Goal: Task Accomplishment & Management: Manage account settings

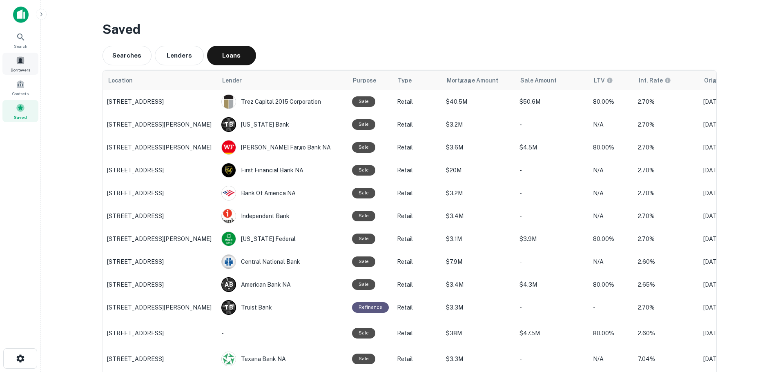
click at [22, 54] on div "Borrowers" at bounding box center [20, 64] width 36 height 22
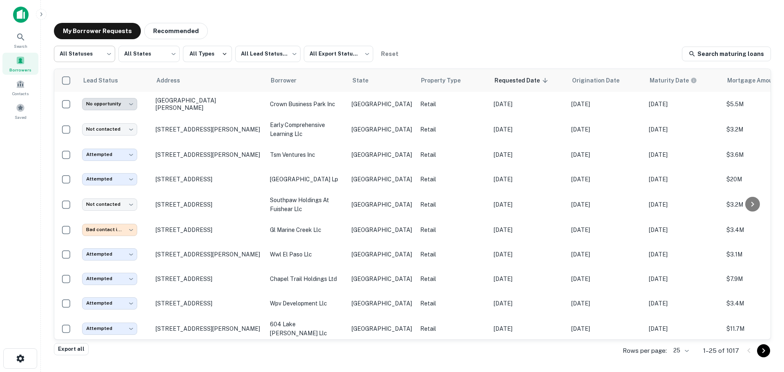
click at [81, 61] on body "**********" at bounding box center [392, 186] width 784 height 372
click at [89, 99] on li "Fulfilled" at bounding box center [84, 104] width 61 height 15
type input "*********"
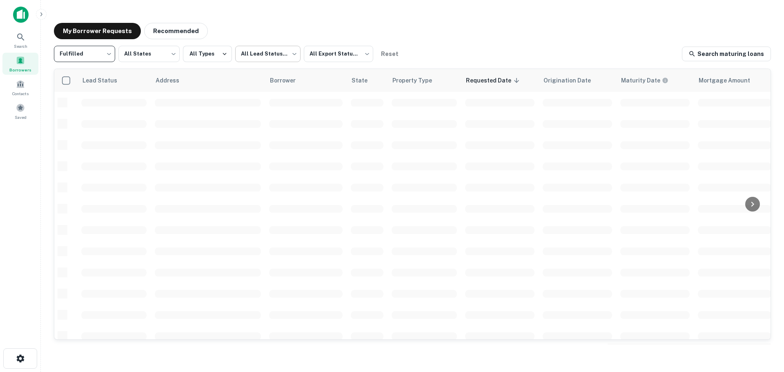
click at [263, 59] on body "Search Borrowers Contacts Saved My Borrower Requests Recommended Fulfilled ****…" at bounding box center [392, 186] width 784 height 372
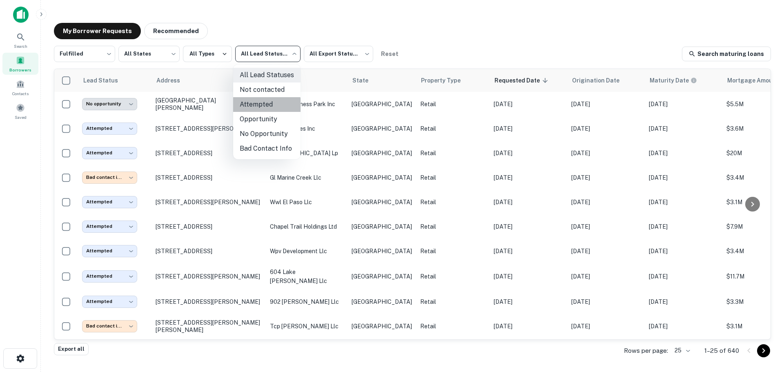
click at [259, 107] on li "Attempted" at bounding box center [266, 104] width 67 height 15
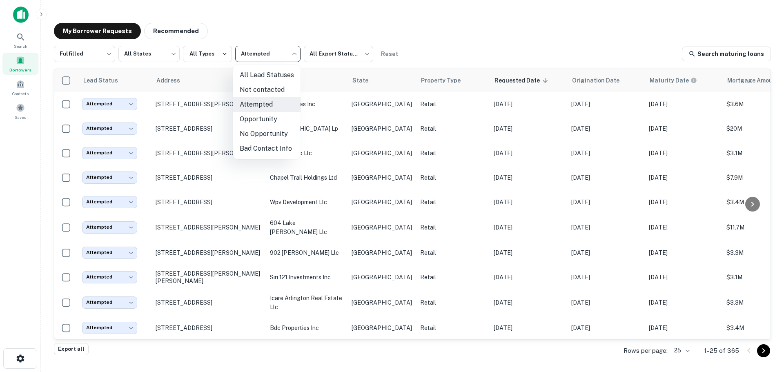
click at [263, 62] on body "Search Borrowers Contacts Saved My Borrower Requests Recommended Fulfilled ****…" at bounding box center [392, 186] width 784 height 372
click at [262, 95] on li "Not contacted" at bounding box center [266, 89] width 67 height 15
type input "****"
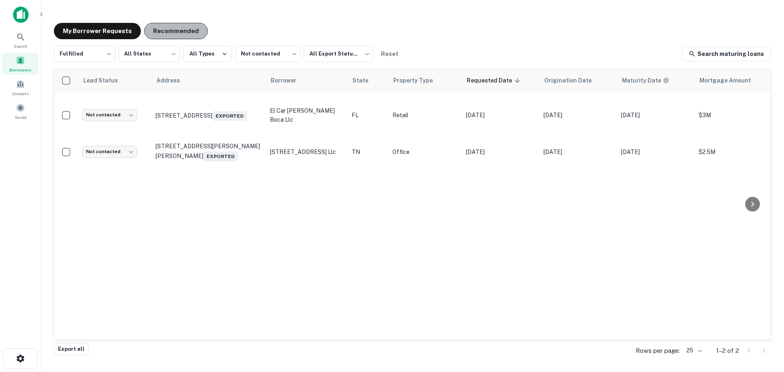
click at [183, 32] on button "Recommended" at bounding box center [176, 31] width 64 height 16
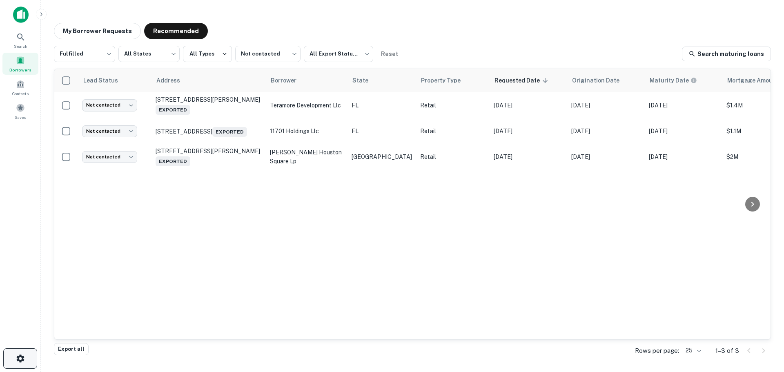
click at [24, 363] on icon "button" at bounding box center [21, 359] width 10 height 10
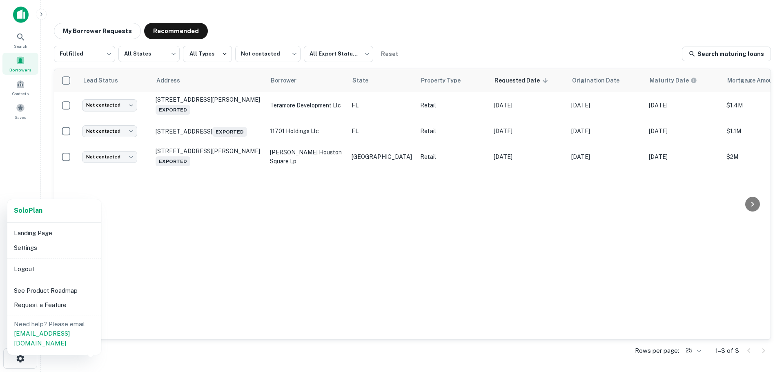
click at [55, 268] on li "Logout" at bounding box center [54, 269] width 87 height 15
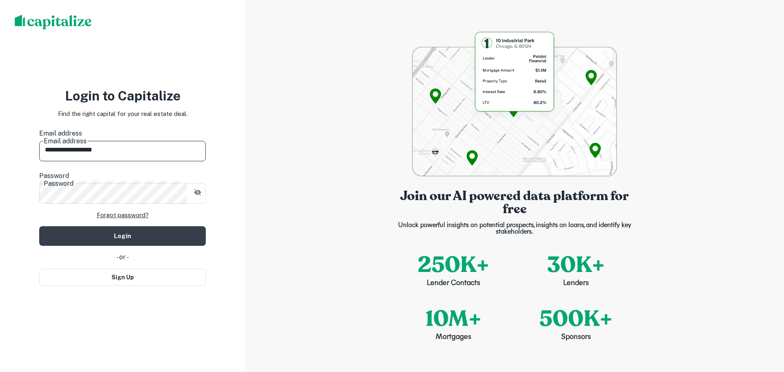
click at [134, 151] on input "**********" at bounding box center [122, 149] width 167 height 23
type input "**********"
click at [128, 229] on button "Login" at bounding box center [122, 236] width 167 height 20
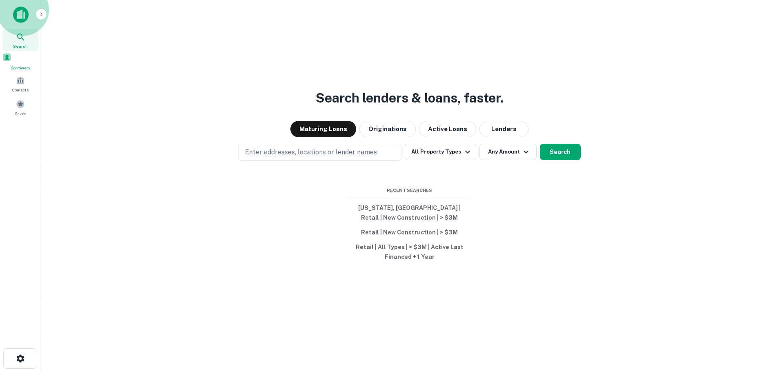
click at [25, 62] on div "Borrowers" at bounding box center [20, 62] width 36 height 18
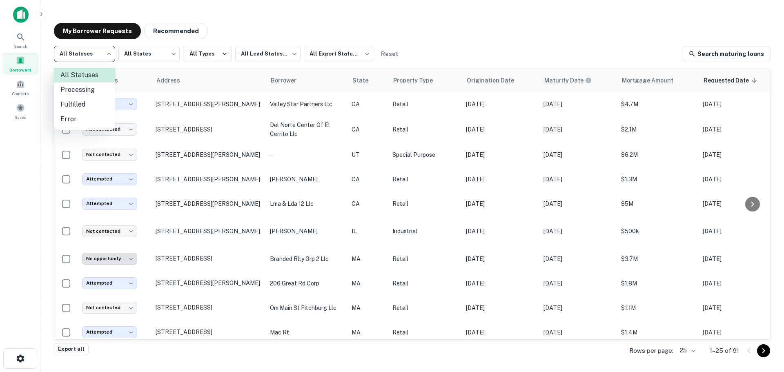
click at [109, 63] on body "Search Borrowers Contacts Saved My Borrower Requests Recommended All Statuses *…" at bounding box center [392, 186] width 784 height 372
click at [100, 103] on li "Fulfilled" at bounding box center [84, 104] width 61 height 15
type input "*********"
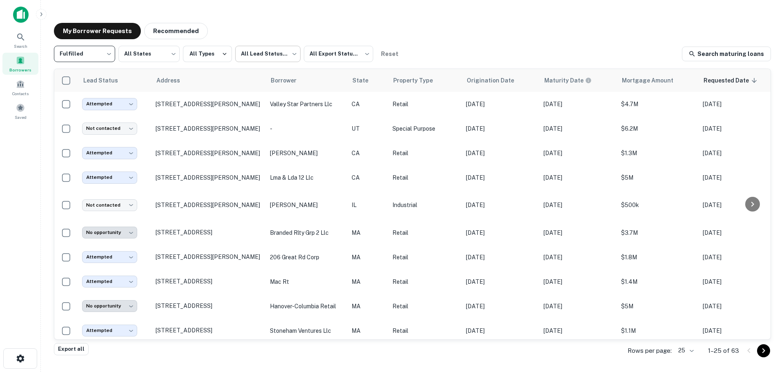
click at [266, 60] on body "Search Borrowers Contacts Saved My Borrower Requests Recommended Fulfilled ****…" at bounding box center [392, 186] width 784 height 372
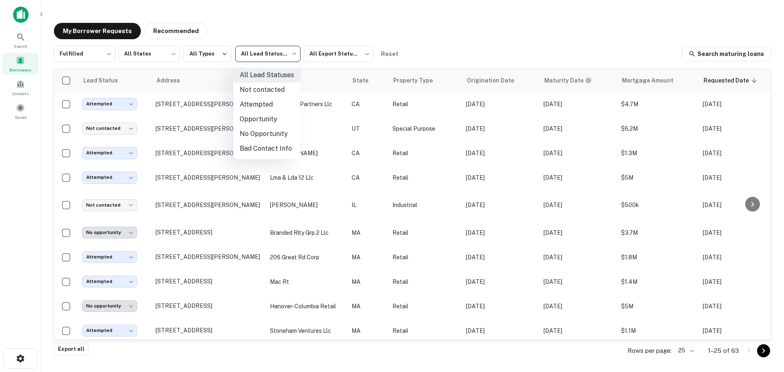
click at [263, 96] on li "Not contacted" at bounding box center [266, 89] width 67 height 15
type input "****"
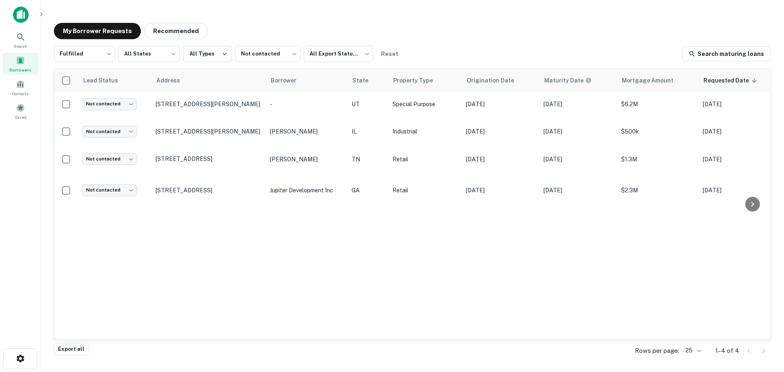
drag, startPoint x: 231, startPoint y: 130, endPoint x: 174, endPoint y: 206, distance: 94.5
click at [176, 204] on div "Lead Status Address Borrower State Property Type Origination Date Maturity Date…" at bounding box center [412, 204] width 716 height 270
drag, startPoint x: 174, startPoint y: 206, endPoint x: 140, endPoint y: 211, distance: 34.2
click at [140, 211] on div "Lead Status Address Borrower State Property Type Origination Date Maturity Date…" at bounding box center [412, 204] width 716 height 270
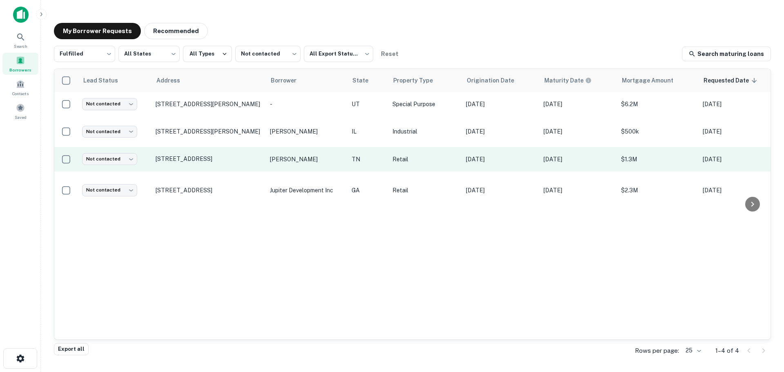
click at [196, 148] on td "[STREET_ADDRESS]" at bounding box center [208, 159] width 114 height 24
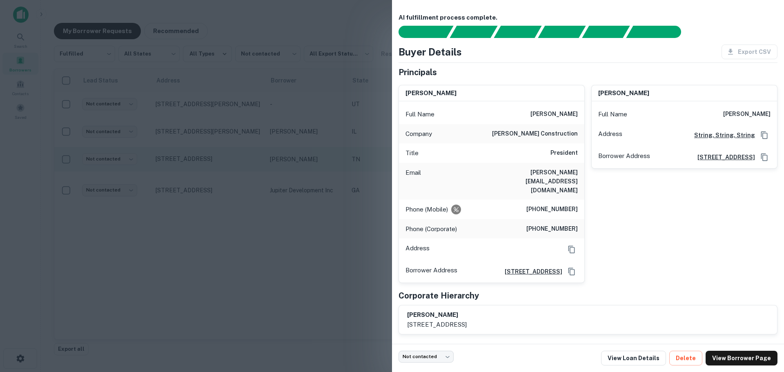
click at [196, 148] on div at bounding box center [392, 186] width 784 height 372
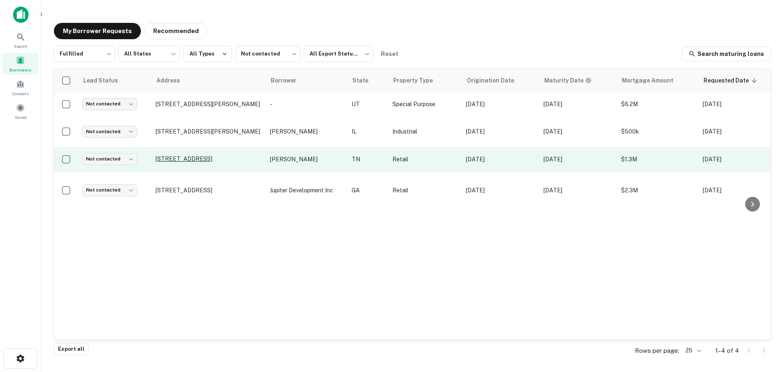
click at [195, 155] on p "[STREET_ADDRESS]" at bounding box center [209, 158] width 106 height 7
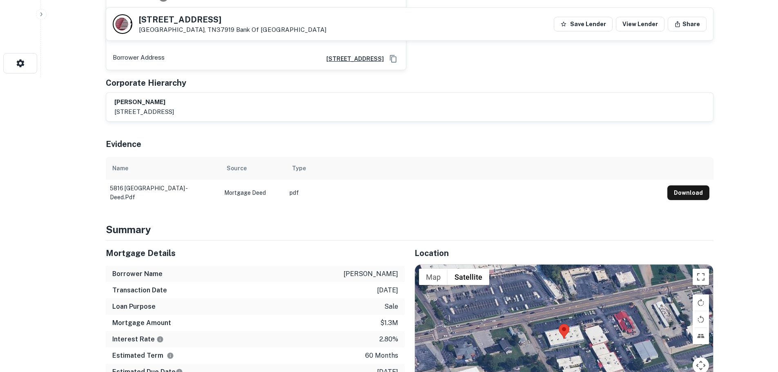
scroll to position [408, 0]
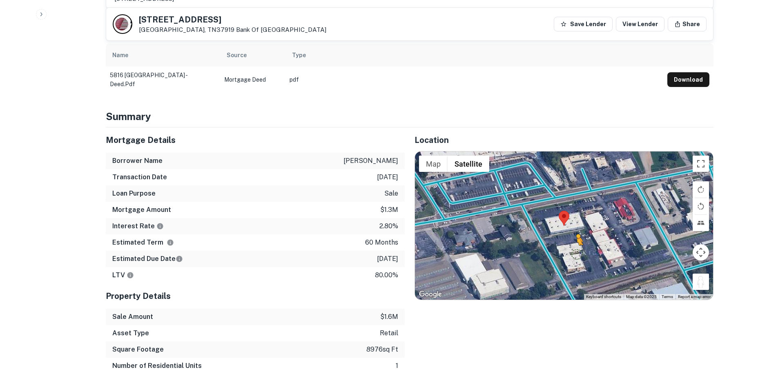
drag, startPoint x: 700, startPoint y: 279, endPoint x: 571, endPoint y: 243, distance: 134.0
click at [571, 243] on div "To activate drag with keyboard, press Alt + Enter. Once in keyboard drag state,…" at bounding box center [564, 225] width 298 height 148
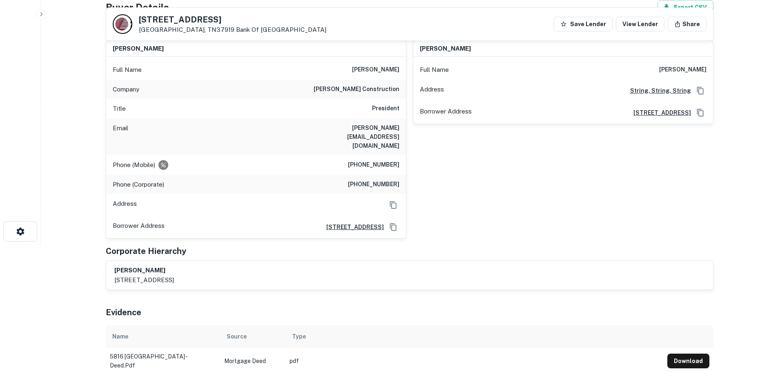
scroll to position [122, 0]
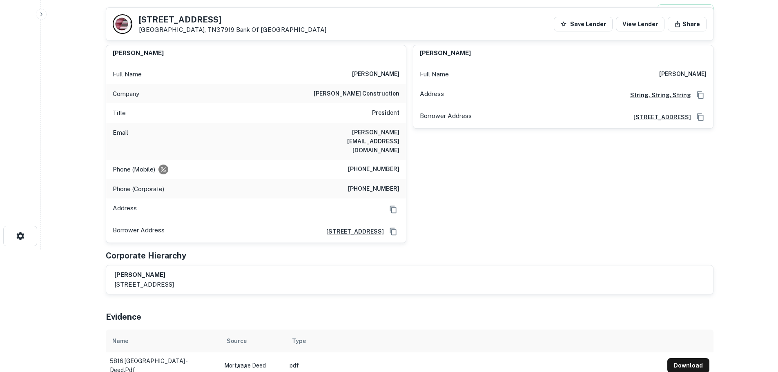
click at [362, 96] on h6 "[PERSON_NAME] construction" at bounding box center [357, 94] width 86 height 10
copy h6 "[PERSON_NAME] construction"
click at [201, 20] on h5 "[STREET_ADDRESS]" at bounding box center [232, 20] width 187 height 8
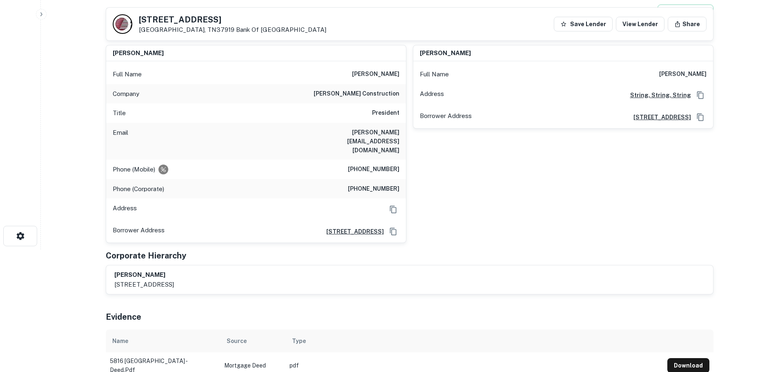
click at [201, 20] on h5 "[STREET_ADDRESS]" at bounding box center [232, 20] width 187 height 8
copy h5 "[STREET_ADDRESS]"
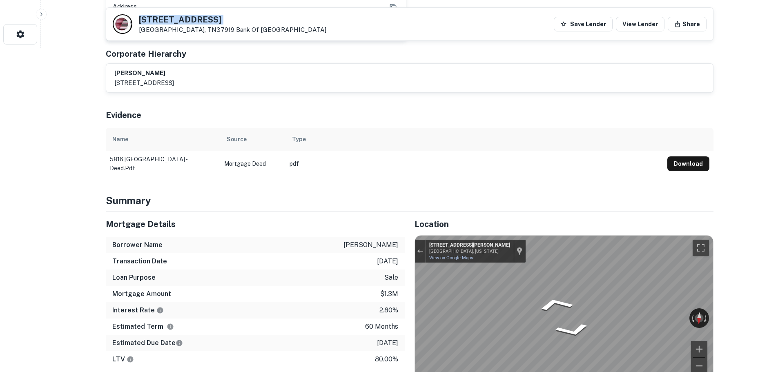
scroll to position [408, 0]
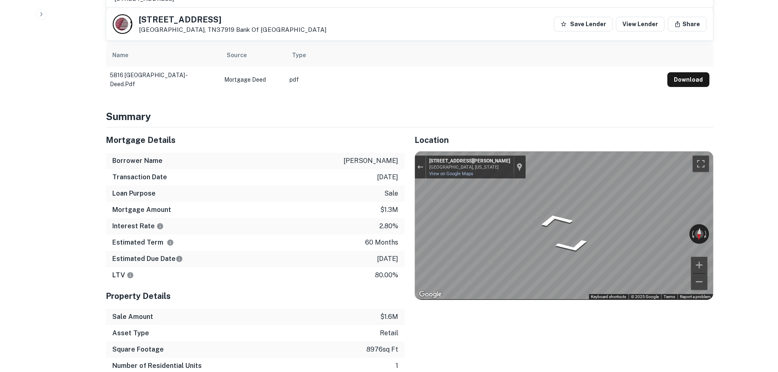
drag, startPoint x: 379, startPoint y: 198, endPoint x: 363, endPoint y: 203, distance: 16.7
click at [363, 203] on div "Mortgage Amount $1.3m" at bounding box center [255, 210] width 299 height 16
drag, startPoint x: 363, startPoint y: 203, endPoint x: 396, endPoint y: 251, distance: 57.8
click at [396, 251] on div "Mortgage Details Borrower Name [PERSON_NAME] p Transaction Date [DATE] Loan Pur…" at bounding box center [255, 205] width 299 height 156
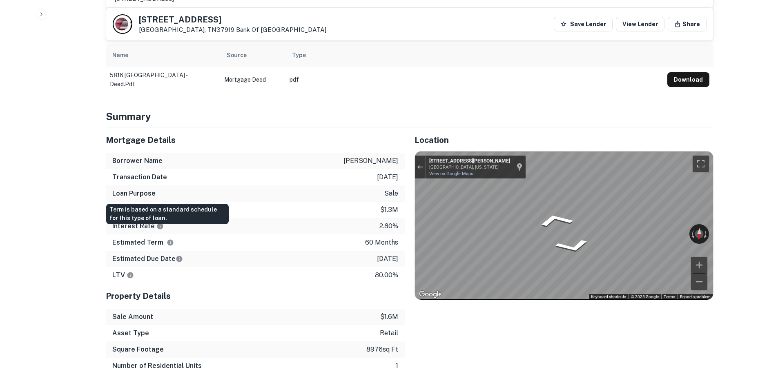
click at [167, 239] on icon "Term is based on a standard schedule for this type of loan." at bounding box center [170, 242] width 6 height 6
click at [180, 251] on div "Estimated Due Date [DATE]" at bounding box center [255, 259] width 299 height 16
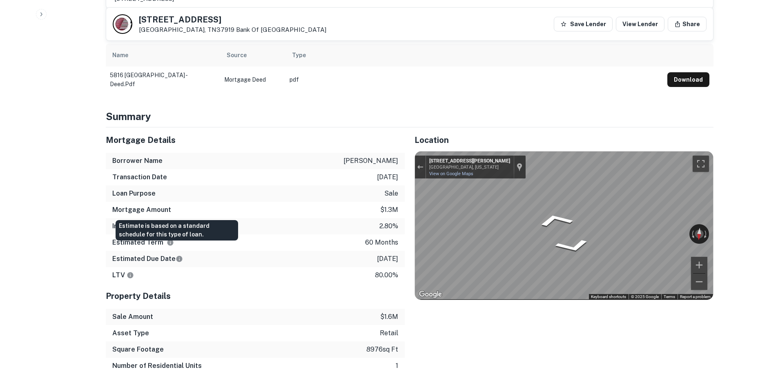
click at [177, 255] on icon "Estimate is based on a standard schedule for this type of loan." at bounding box center [179, 258] width 7 height 7
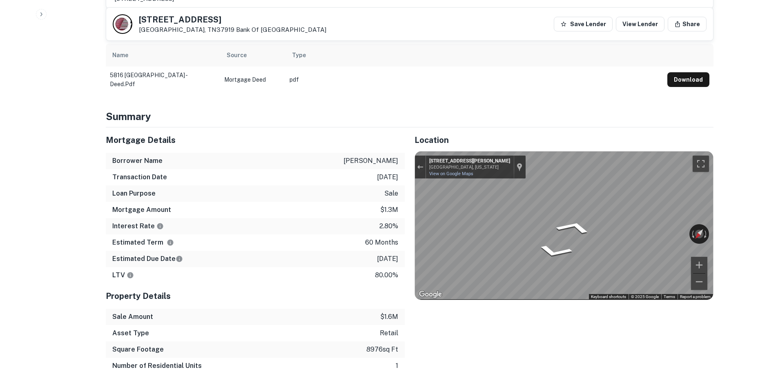
click at [419, 164] on div at bounding box center [420, 167] width 11 height 23
click at [424, 156] on div at bounding box center [420, 167] width 11 height 23
click at [423, 165] on div "Exit the Street View" at bounding box center [420, 167] width 6 height 5
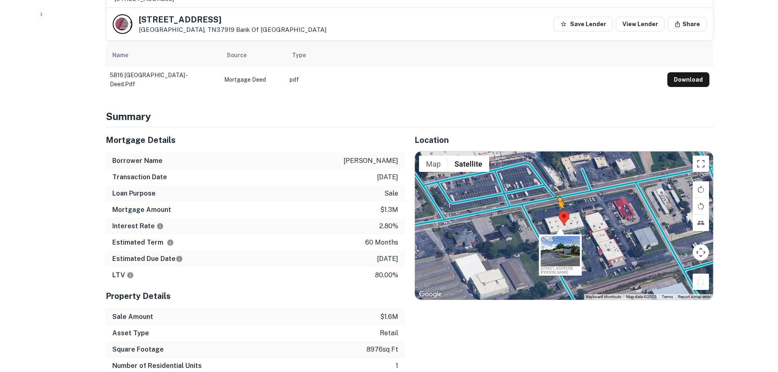
drag, startPoint x: 698, startPoint y: 278, endPoint x: 557, endPoint y: 206, distance: 158.5
click at [557, 206] on div "To activate drag with keyboard, press Alt + Enter. Once in keyboard drag state,…" at bounding box center [564, 225] width 298 height 148
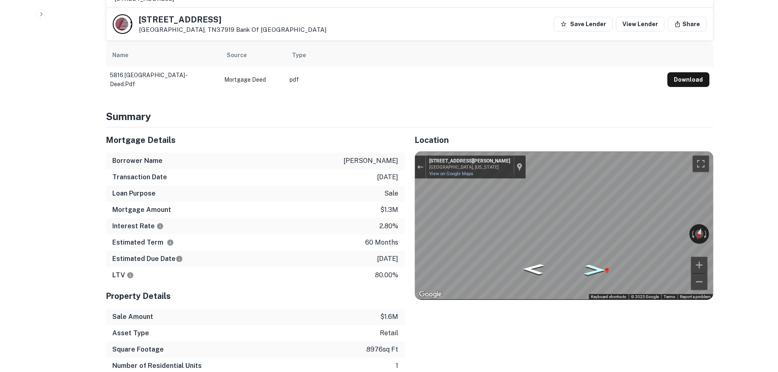
click at [591, 260] on div "Map" at bounding box center [564, 225] width 298 height 148
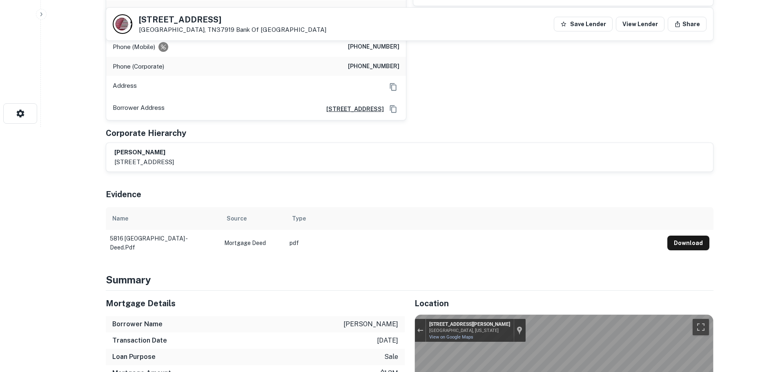
scroll to position [204, 0]
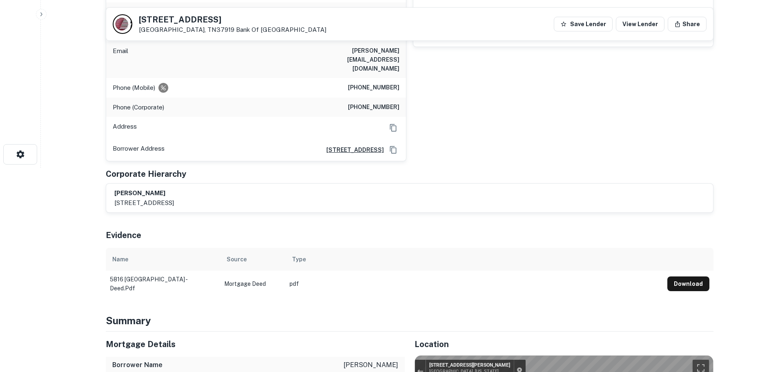
click at [382, 83] on h6 "[PHONE_NUMBER]" at bounding box center [373, 88] width 51 height 10
copy h6 "[PHONE_NUMBER]"
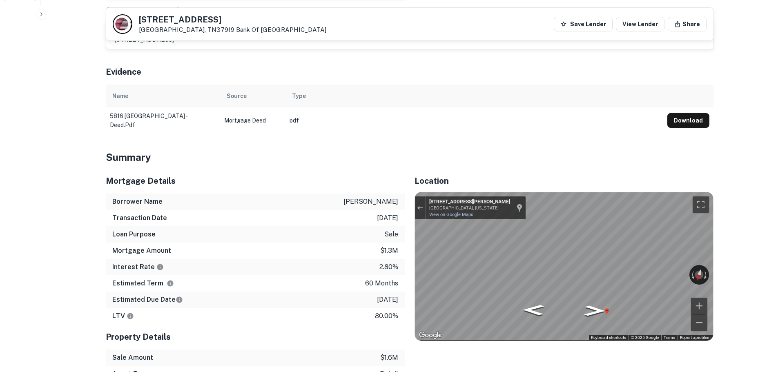
scroll to position [163, 0]
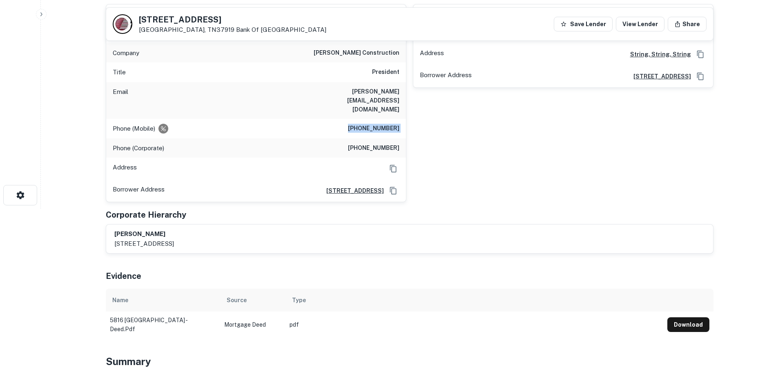
click at [376, 124] on h6 "[PHONE_NUMBER]" at bounding box center [373, 129] width 51 height 10
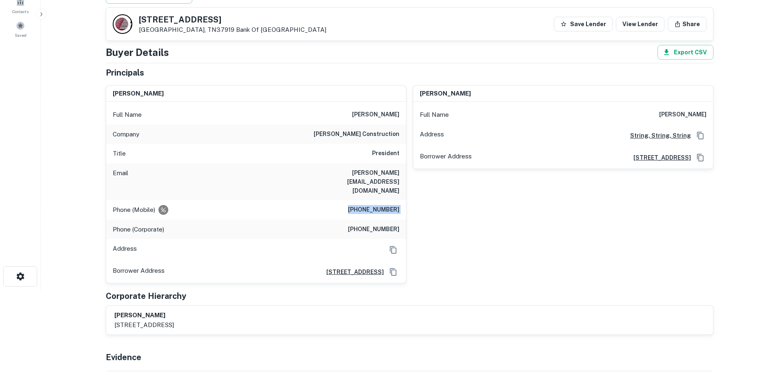
scroll to position [82, 0]
click at [388, 225] on h6 "[PHONE_NUMBER]" at bounding box center [373, 230] width 51 height 10
copy h6 "[PHONE_NUMBER]"
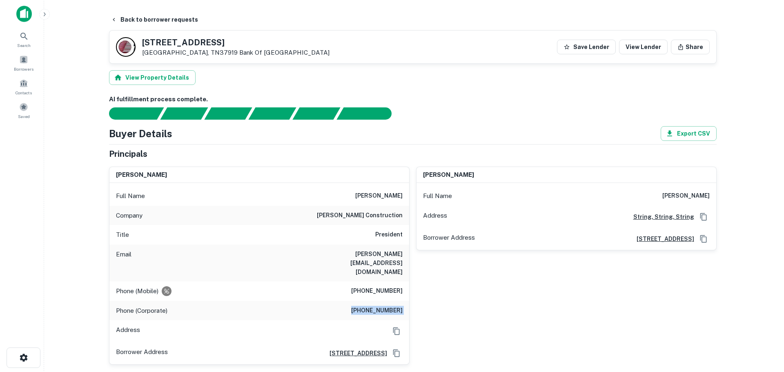
scroll to position [0, 0]
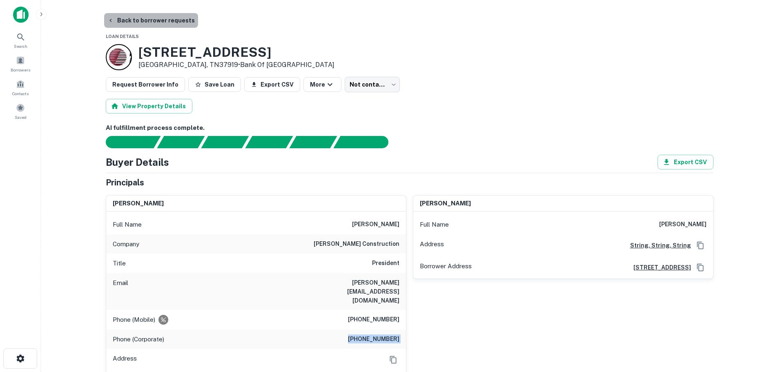
click at [181, 16] on button "Back to borrower requests" at bounding box center [151, 20] width 94 height 15
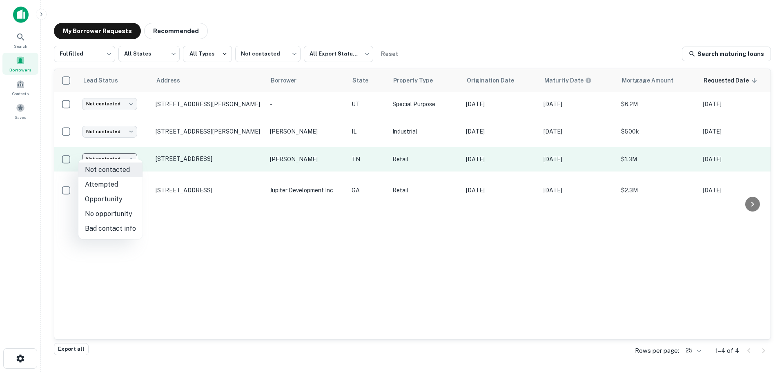
click at [119, 158] on body "Search Borrowers Contacts Saved My Borrower Requests Recommended Fulfilled ****…" at bounding box center [392, 186] width 784 height 372
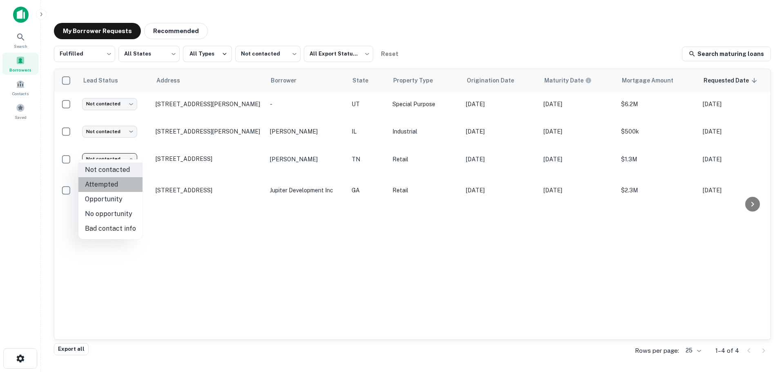
click at [125, 184] on li "Attempted" at bounding box center [110, 184] width 64 height 15
type input "*********"
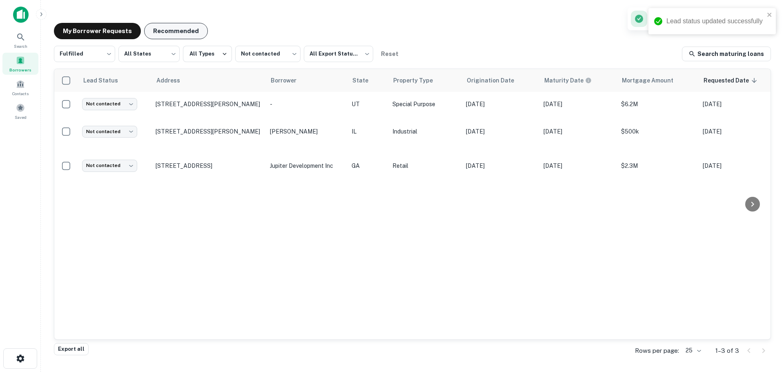
click at [184, 32] on button "Recommended" at bounding box center [176, 31] width 64 height 16
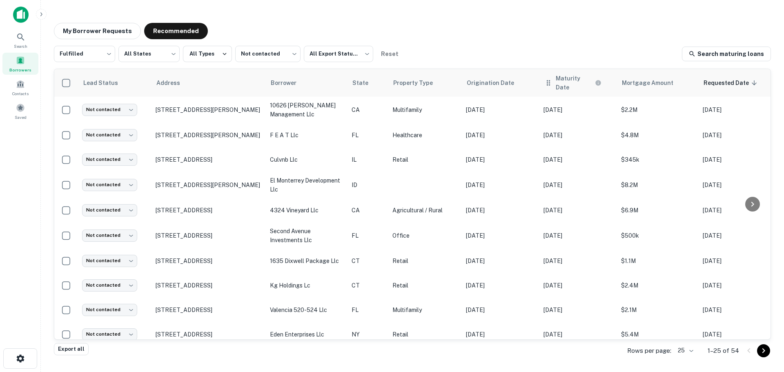
click at [589, 87] on th "Maturity Date" at bounding box center [578, 83] width 78 height 28
click at [607, 80] on icon at bounding box center [606, 82] width 7 height 7
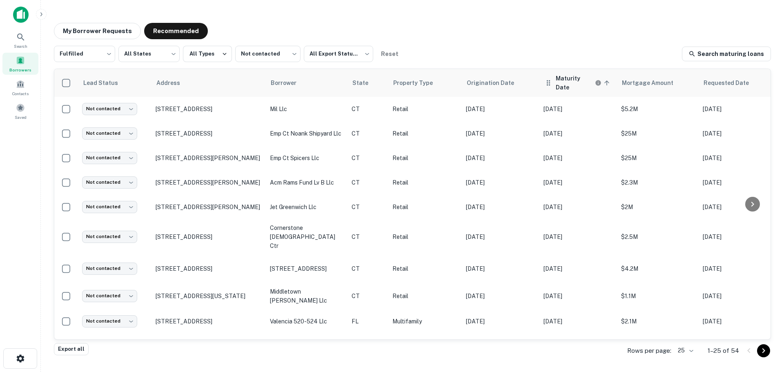
click at [607, 80] on icon at bounding box center [606, 82] width 7 height 7
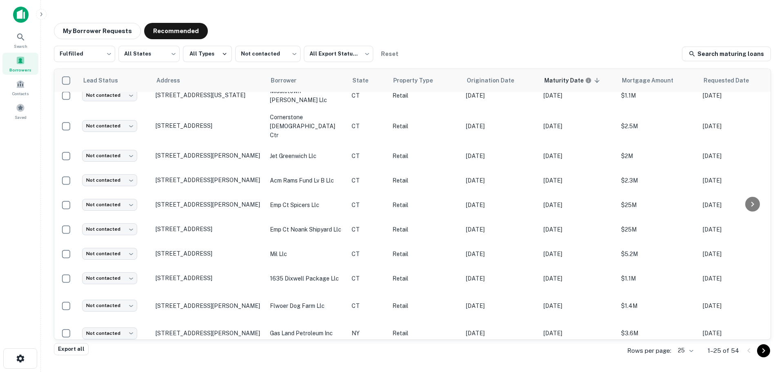
scroll to position [395, 0]
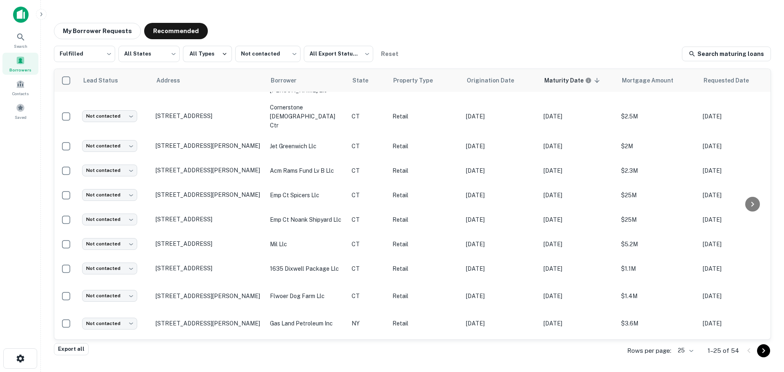
click at [697, 353] on div "Rows per page: 25 ** 1–25 of 54" at bounding box center [694, 351] width 154 height 22
click at [692, 351] on body "Search Borrowers Contacts Saved My Borrower Requests Recommended Fulfilled ****…" at bounding box center [392, 186] width 784 height 372
click at [686, 312] on li "100" at bounding box center [686, 310] width 28 height 15
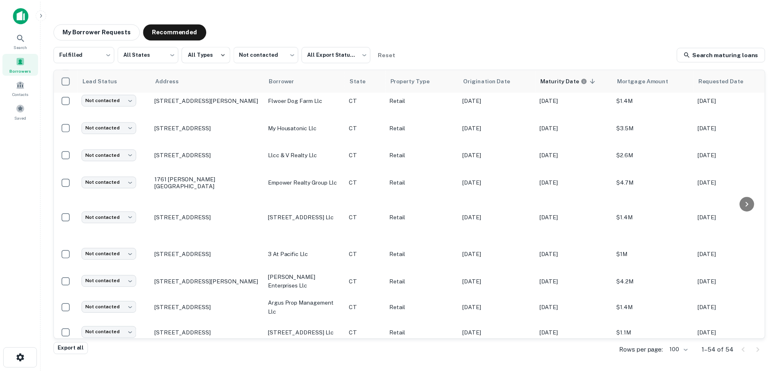
scroll to position [1149, 0]
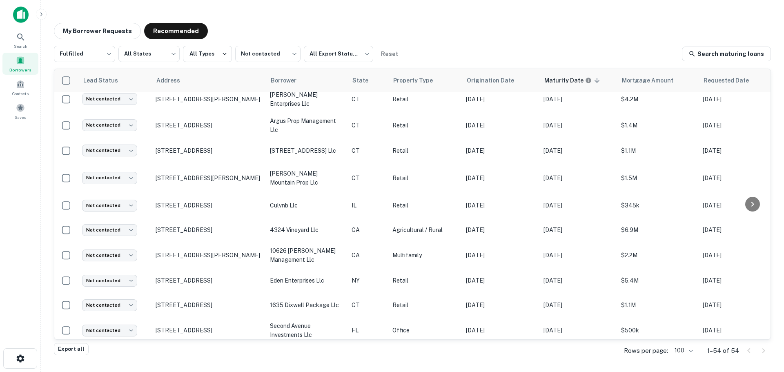
click at [228, 352] on p "[STREET_ADDRESS]" at bounding box center [209, 355] width 106 height 7
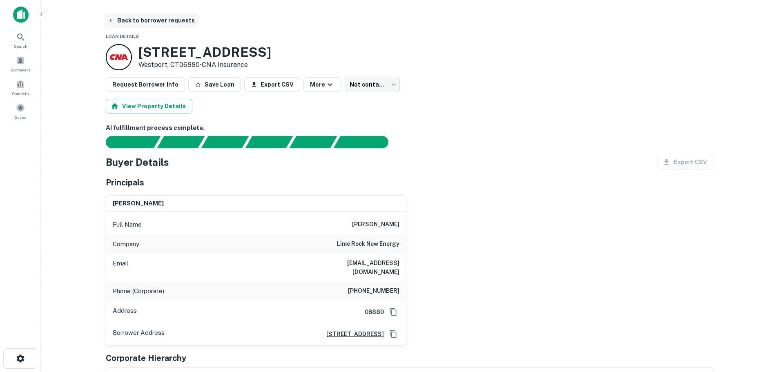
click at [160, 27] on button "Back to borrower requests" at bounding box center [151, 20] width 94 height 15
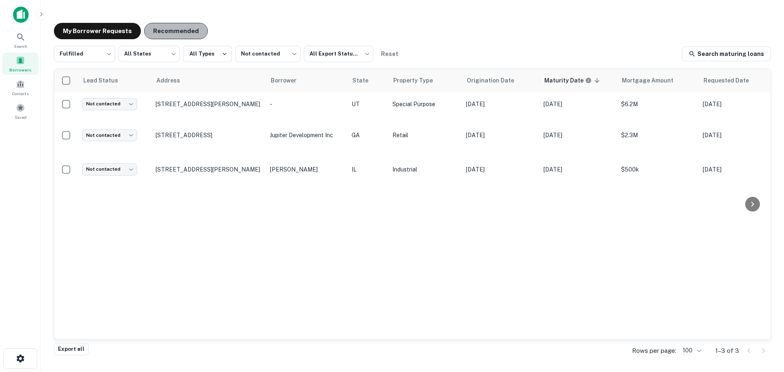
click at [175, 32] on button "Recommended" at bounding box center [176, 31] width 64 height 16
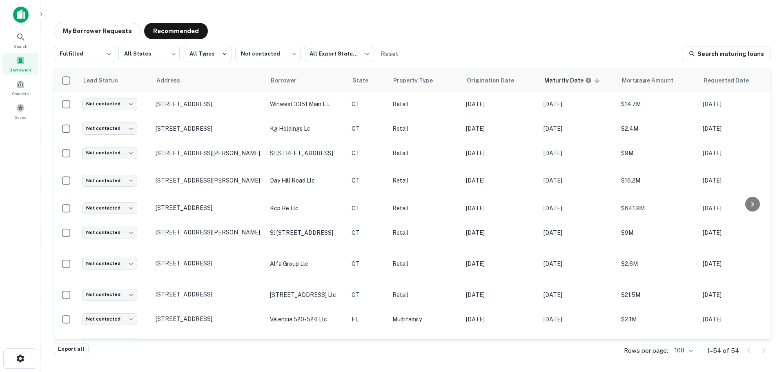
scroll to position [1149, 0]
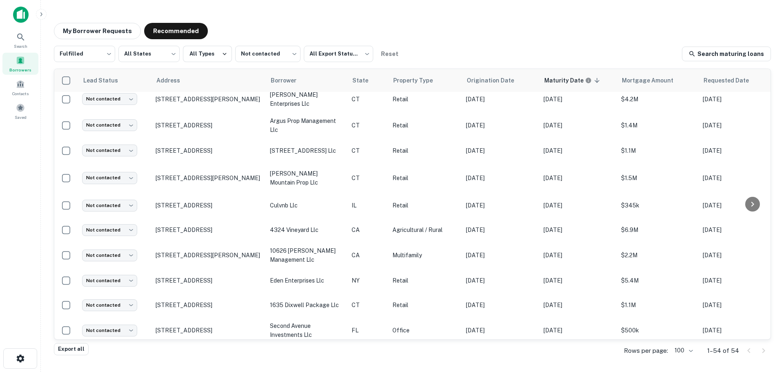
click at [103, 343] on td "Not contacted **** ​" at bounding box center [114, 355] width 73 height 24
click at [117, 322] on body "Search Borrowers Contacts Saved My Borrower Requests Recommended Fulfilled ****…" at bounding box center [392, 186] width 784 height 372
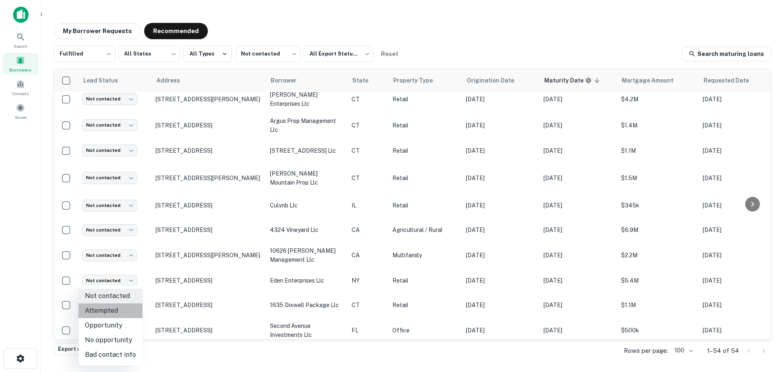
click at [128, 310] on li "Attempted" at bounding box center [110, 310] width 64 height 15
type input "*********"
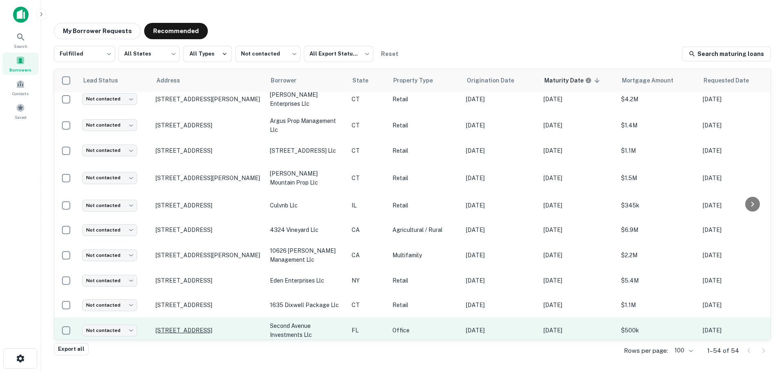
click at [189, 327] on p "[STREET_ADDRESS]" at bounding box center [209, 330] width 106 height 7
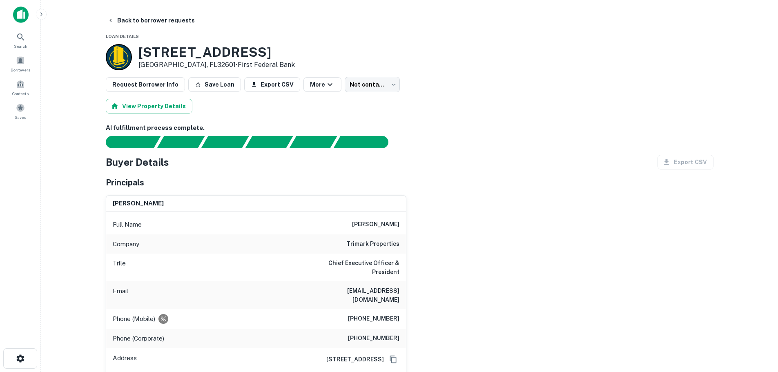
click at [394, 240] on h6 "trimark properties" at bounding box center [372, 244] width 53 height 10
copy h6 "trimark properties"
click at [206, 46] on h3 "[STREET_ADDRESS]" at bounding box center [216, 53] width 156 height 16
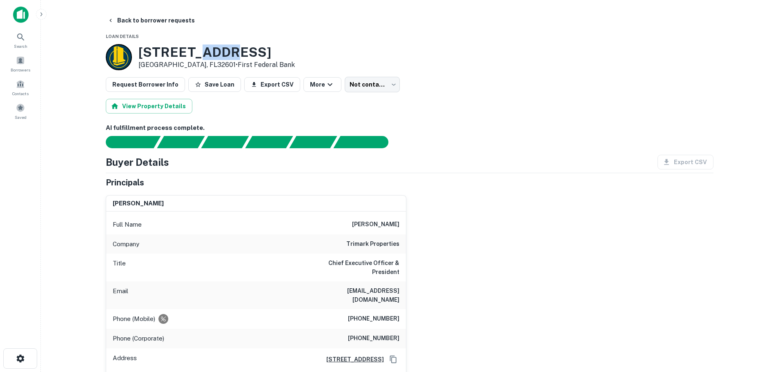
click at [206, 46] on h3 "[STREET_ADDRESS]" at bounding box center [216, 53] width 156 height 16
copy h3 "[STREET_ADDRESS]"
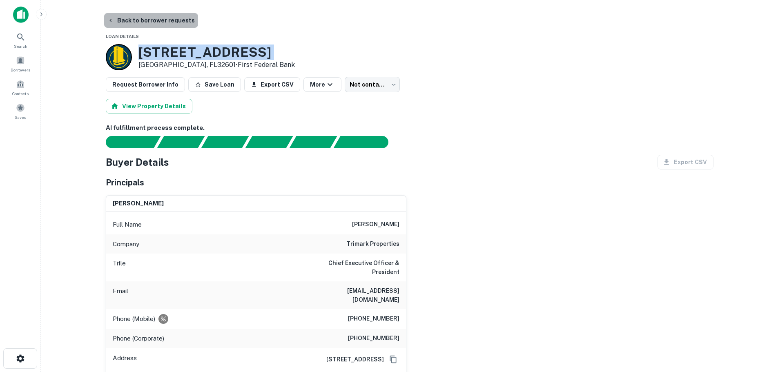
click at [171, 16] on button "Back to borrower requests" at bounding box center [151, 20] width 94 height 15
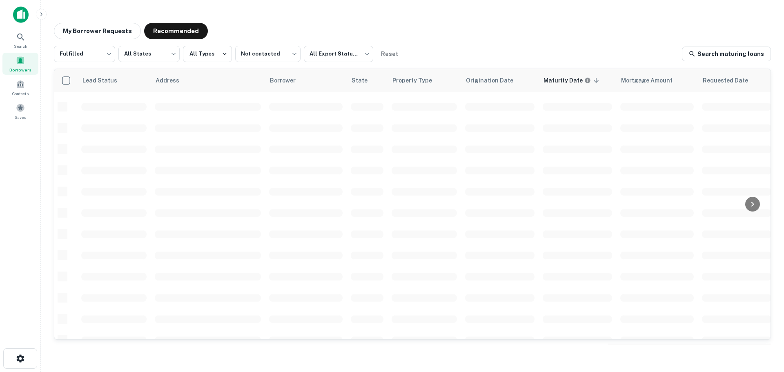
scroll to position [289, 0]
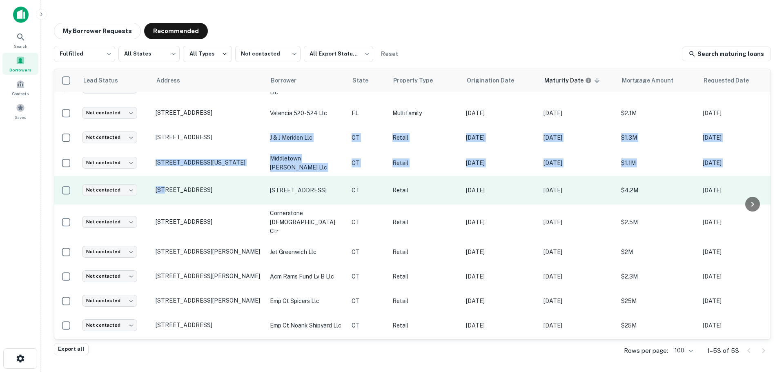
drag, startPoint x: 202, startPoint y: 135, endPoint x: 162, endPoint y: 170, distance: 52.9
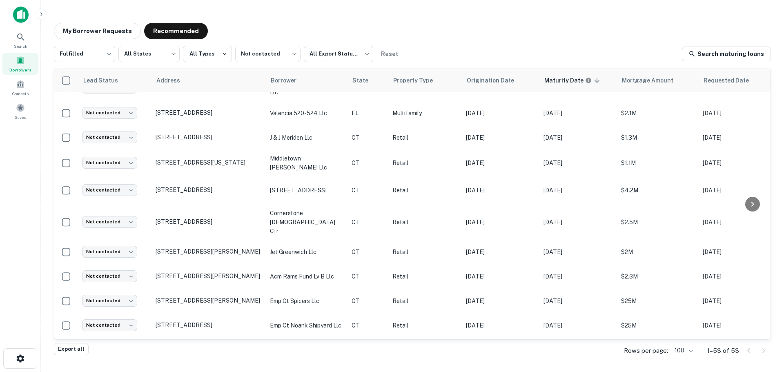
drag, startPoint x: 162, startPoint y: 170, endPoint x: 31, endPoint y: 210, distance: 136.9
click at [31, 210] on div "Search Borrowers Contacts Saved" at bounding box center [20, 173] width 40 height 347
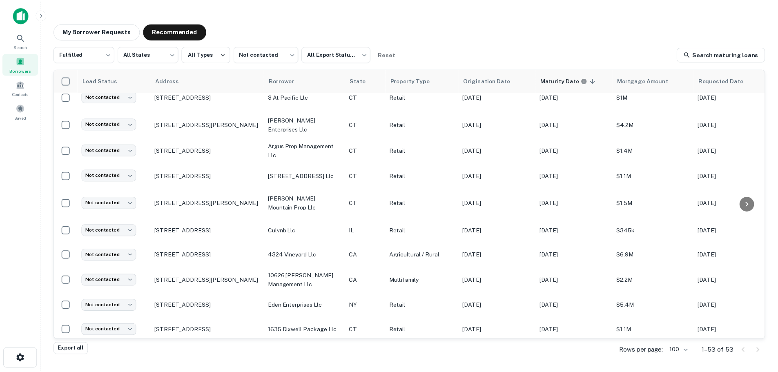
scroll to position [1125, 0]
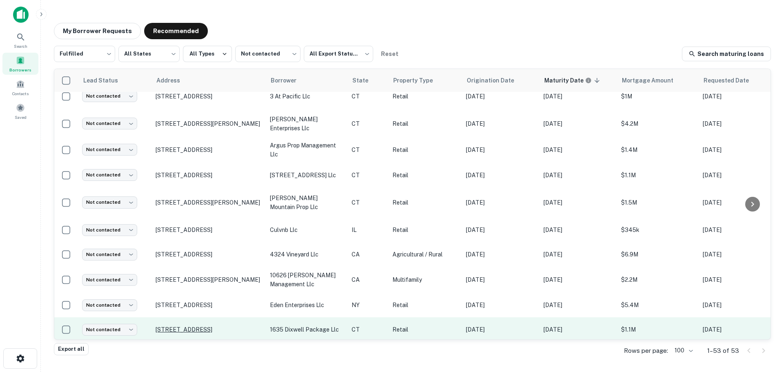
click at [212, 326] on p "[STREET_ADDRESS]" at bounding box center [209, 329] width 106 height 7
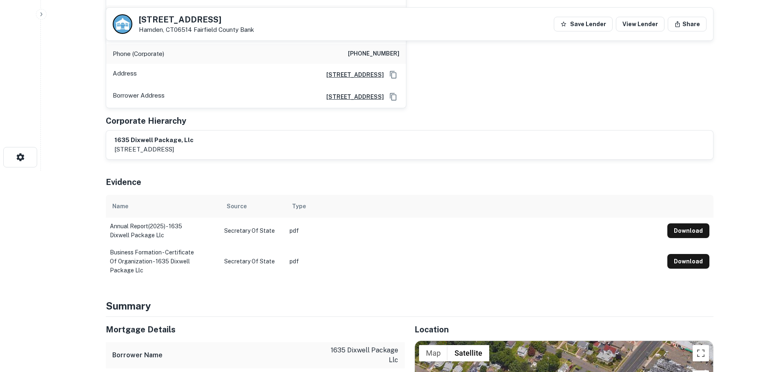
scroll to position [327, 0]
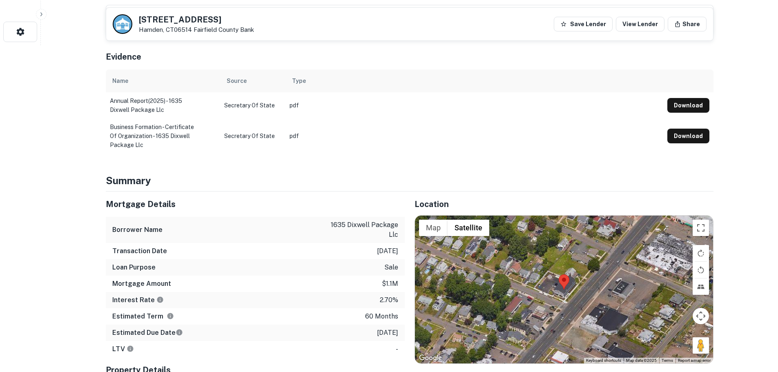
drag, startPoint x: 694, startPoint y: 347, endPoint x: 603, endPoint y: 328, distance: 93.4
click at [603, 328] on div "Map Terrain Satellite Labels Keyboard shortcuts Map Data Map data ©2025 Map dat…" at bounding box center [564, 290] width 298 height 148
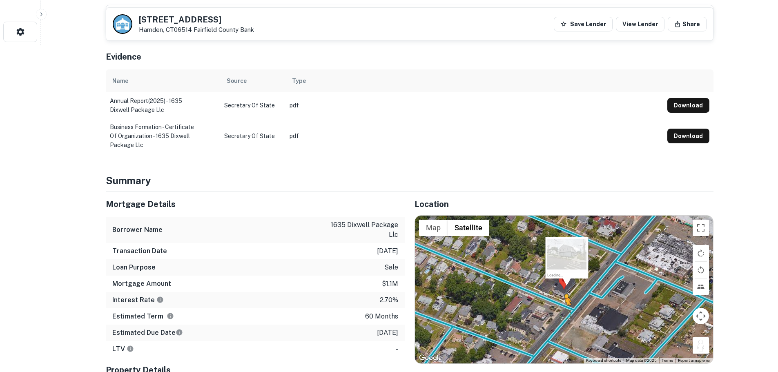
drag, startPoint x: 698, startPoint y: 347, endPoint x: 565, endPoint y: 313, distance: 137.3
click at [565, 313] on div "To activate drag with keyboard, press Alt + Enter. Once in keyboard drag state,…" at bounding box center [564, 290] width 298 height 148
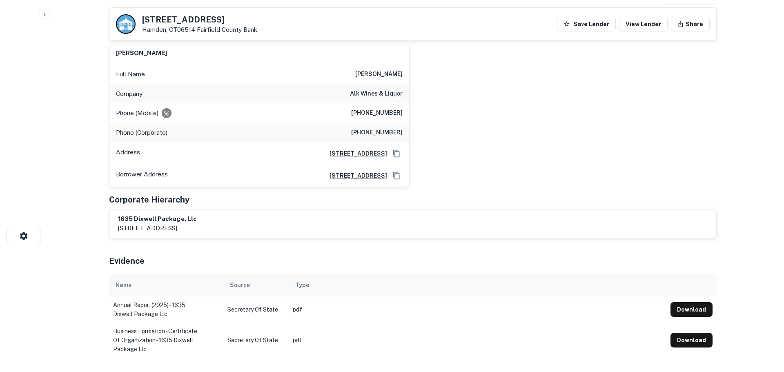
scroll to position [0, 0]
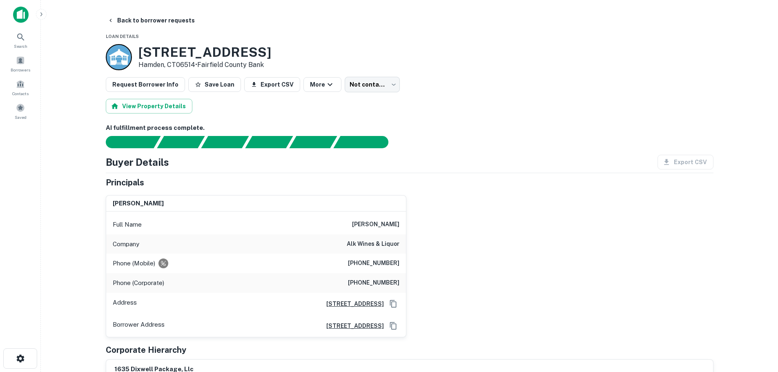
click at [392, 267] on h6 "[PHONE_NUMBER]" at bounding box center [373, 263] width 51 height 10
copy h6 "[PHONE_NUMBER]"
click at [378, 281] on h6 "[PHONE_NUMBER]" at bounding box center [373, 283] width 51 height 10
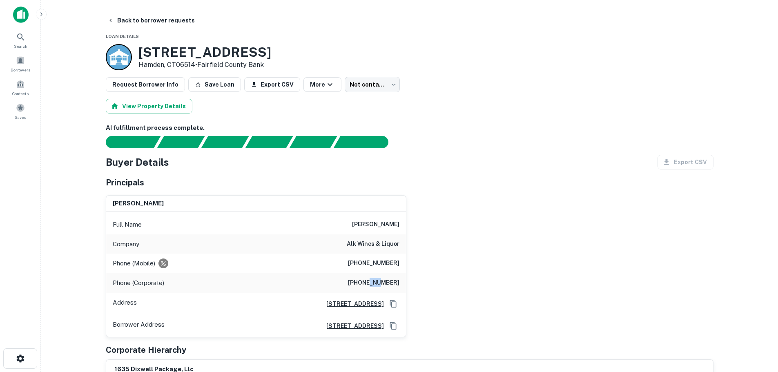
click at [378, 281] on h6 "[PHONE_NUMBER]" at bounding box center [373, 283] width 51 height 10
copy h6 "[PHONE_NUMBER]"
click at [158, 20] on button "Back to borrower requests" at bounding box center [151, 20] width 94 height 15
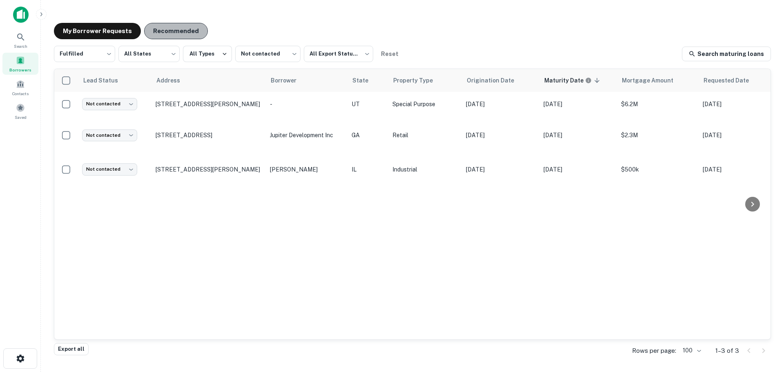
click at [179, 27] on button "Recommended" at bounding box center [176, 31] width 64 height 16
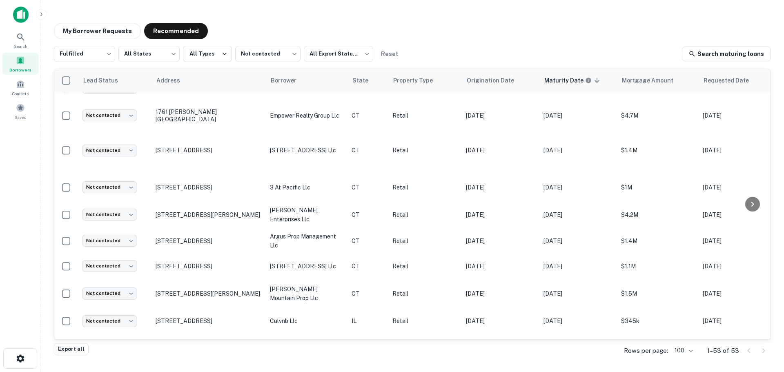
scroll to position [1125, 0]
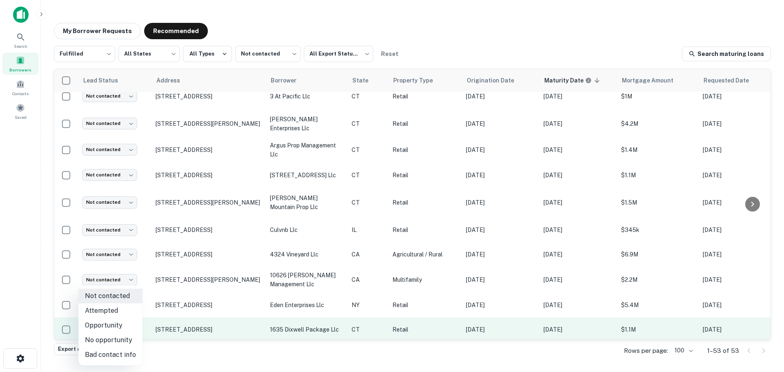
click at [129, 293] on body "Search Borrowers Contacts Saved My Borrower Requests Recommended Fulfilled ****…" at bounding box center [392, 186] width 784 height 372
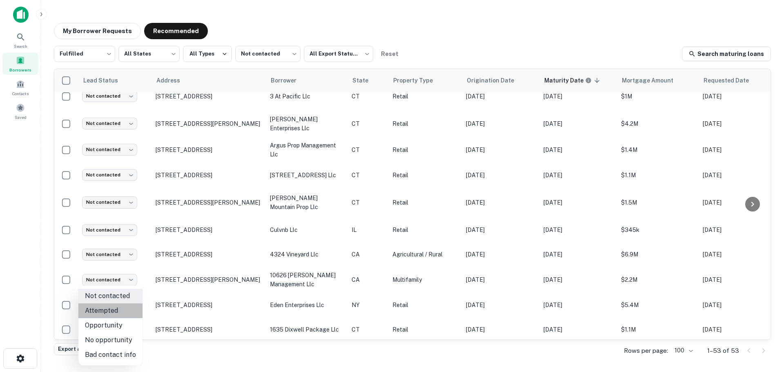
click at [129, 312] on li "Attempted" at bounding box center [110, 310] width 64 height 15
type input "*********"
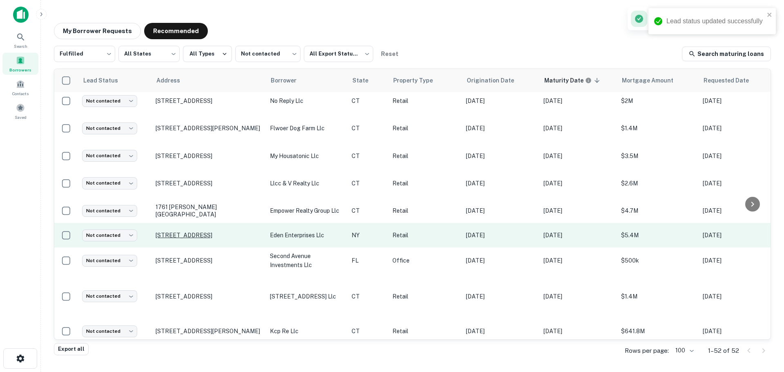
scroll to position [629, 0]
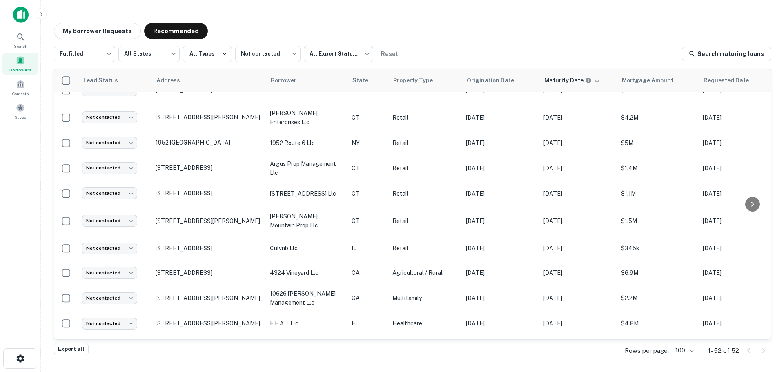
drag, startPoint x: 181, startPoint y: 270, endPoint x: 46, endPoint y: 276, distance: 134.8
click at [46, 276] on main "My Borrower Requests Recommended Fulfilled ********* ​ All States *** ​ All Typ…" at bounding box center [412, 186] width 743 height 372
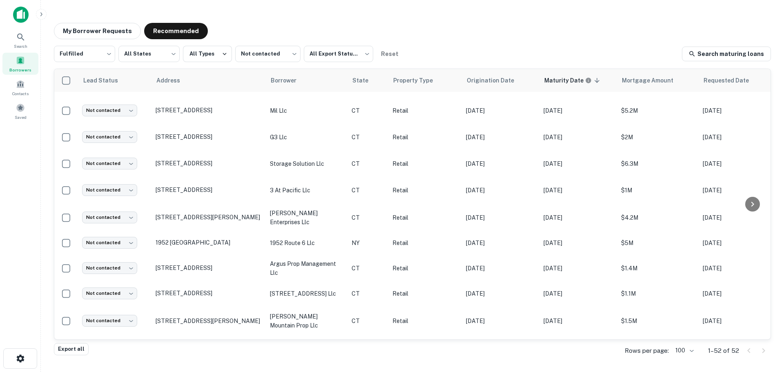
scroll to position [325, 0]
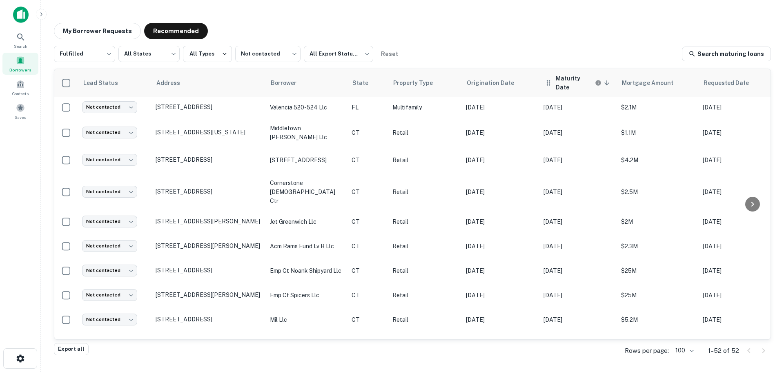
click at [605, 85] on th "Maturity Date sorted descending" at bounding box center [578, 83] width 78 height 28
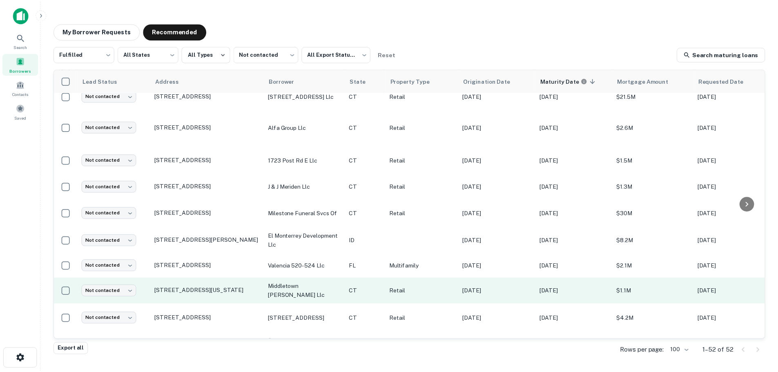
scroll to position [0, 0]
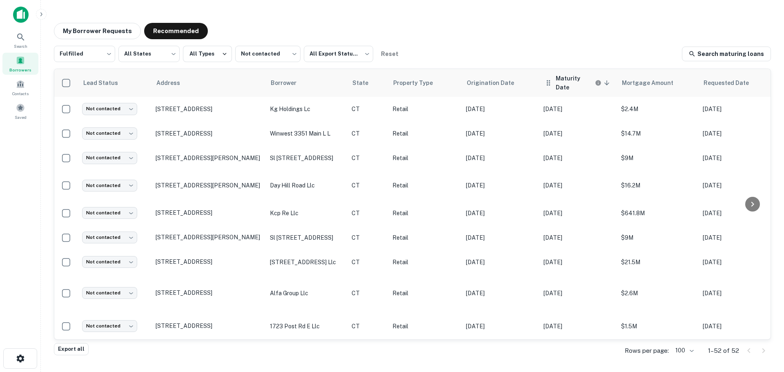
click at [604, 80] on icon at bounding box center [606, 82] width 7 height 7
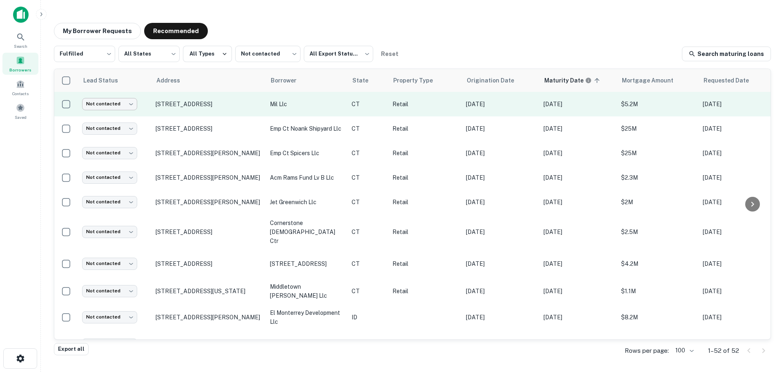
click at [110, 102] on body "Search Borrowers Contacts Saved My Borrower Requests Recommended Fulfilled ****…" at bounding box center [392, 186] width 784 height 372
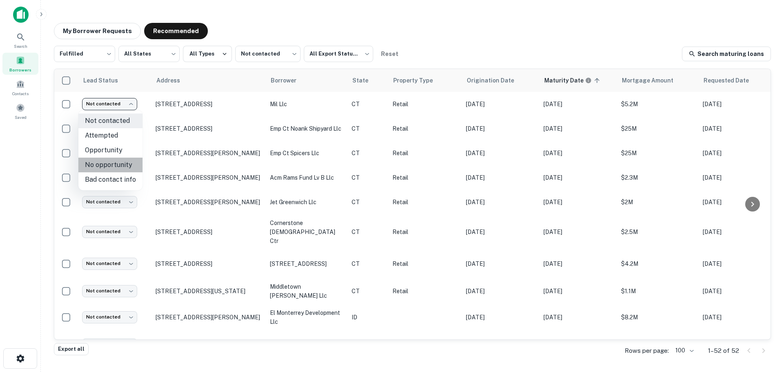
click at [115, 163] on li "No opportunity" at bounding box center [110, 165] width 64 height 15
type input "**********"
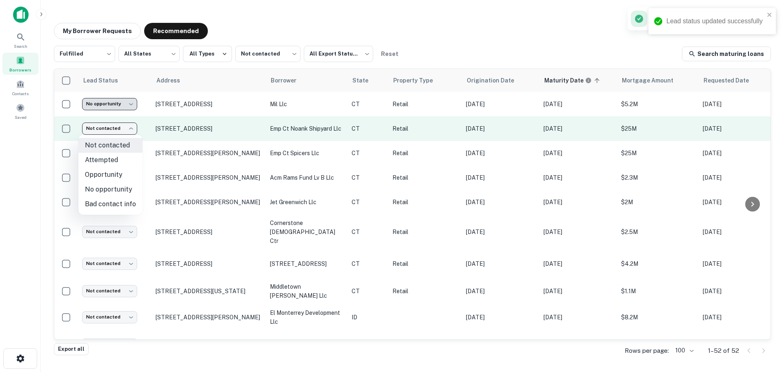
click at [111, 125] on body "**********" at bounding box center [392, 186] width 784 height 372
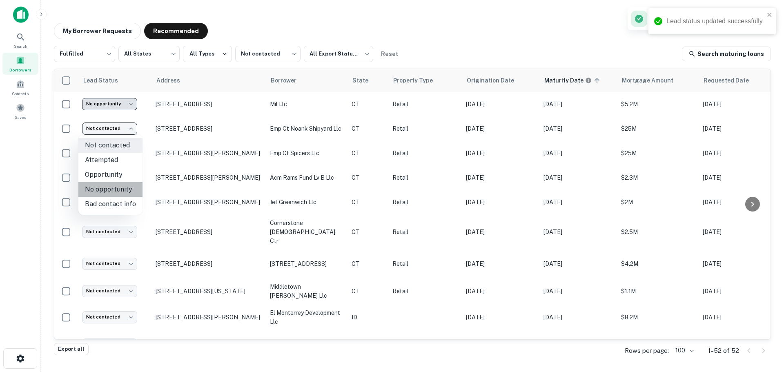
click at [116, 187] on li "No opportunity" at bounding box center [110, 189] width 64 height 15
type input "**********"
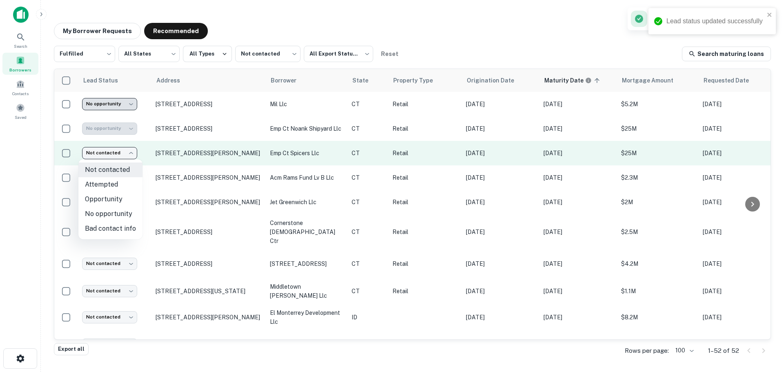
click at [113, 150] on body "**********" at bounding box center [392, 186] width 784 height 372
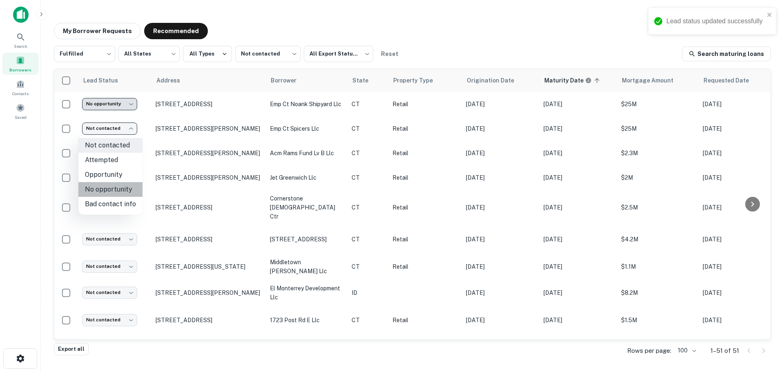
click at [115, 192] on li "No opportunity" at bounding box center [110, 189] width 64 height 15
type input "**********"
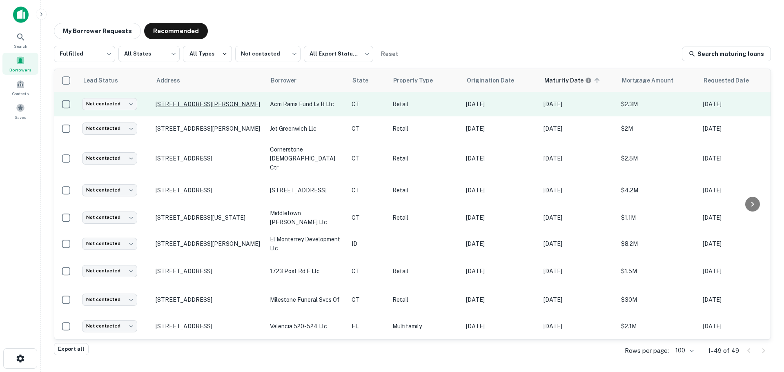
click at [227, 103] on p "[STREET_ADDRESS][PERSON_NAME]" at bounding box center [209, 103] width 106 height 7
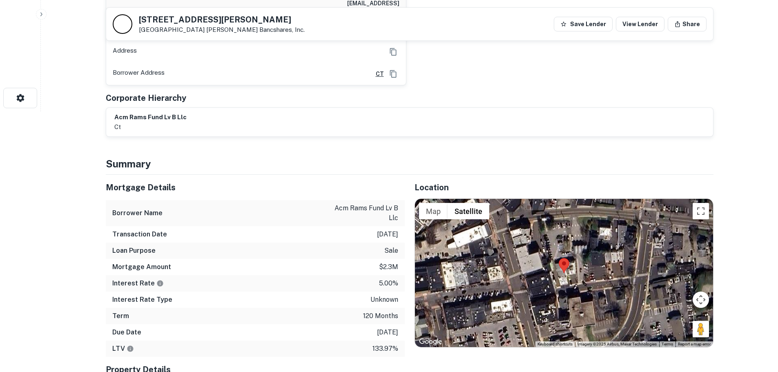
scroll to position [286, 0]
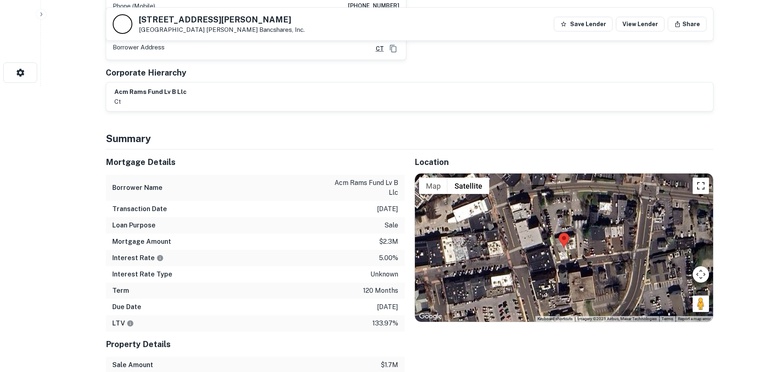
click at [700, 178] on button "Toggle fullscreen view" at bounding box center [700, 186] width 16 height 16
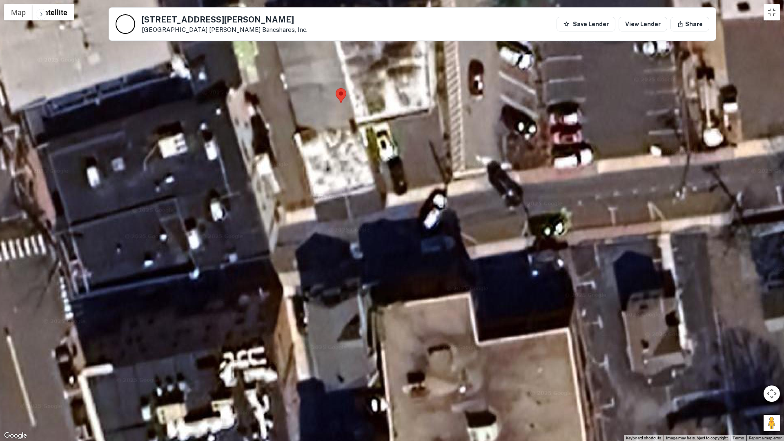
drag, startPoint x: 779, startPoint y: 432, endPoint x: 764, endPoint y: 403, distance: 32.3
click at [764, 372] on div at bounding box center [392, 220] width 784 height 441
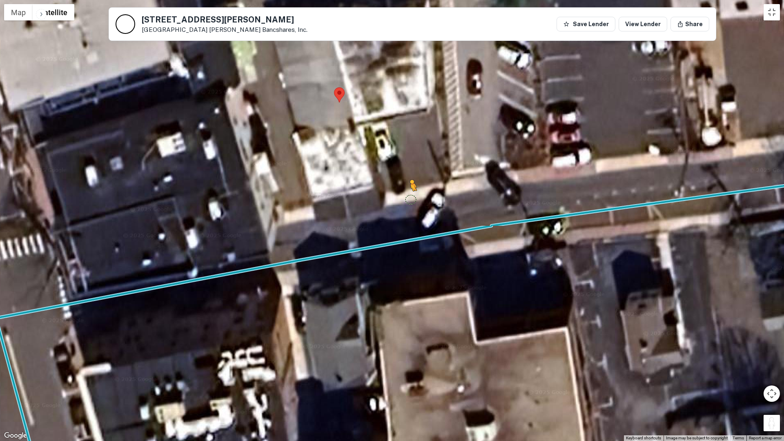
drag, startPoint x: 773, startPoint y: 425, endPoint x: 411, endPoint y: 199, distance: 426.5
click at [411, 199] on div "To activate drag with keyboard, press Alt + Enter. Once in keyboard drag state,…" at bounding box center [392, 220] width 784 height 441
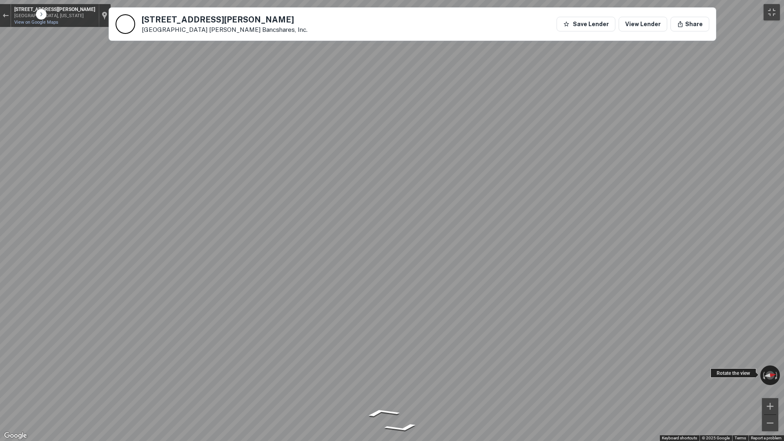
click at [590, 357] on div "← Move left → Move right ↑ Move up ↓ Move down + Zoom in - Zoom out [STREET_ADD…" at bounding box center [392, 220] width 784 height 441
click at [770, 9] on button "Toggle fullscreen view" at bounding box center [771, 12] width 16 height 16
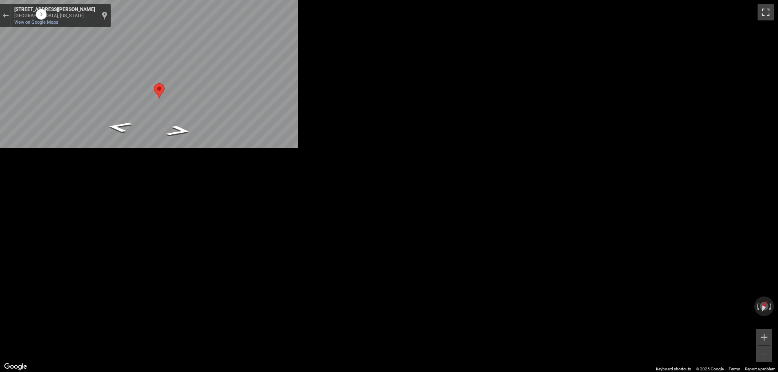
scroll to position [82, 0]
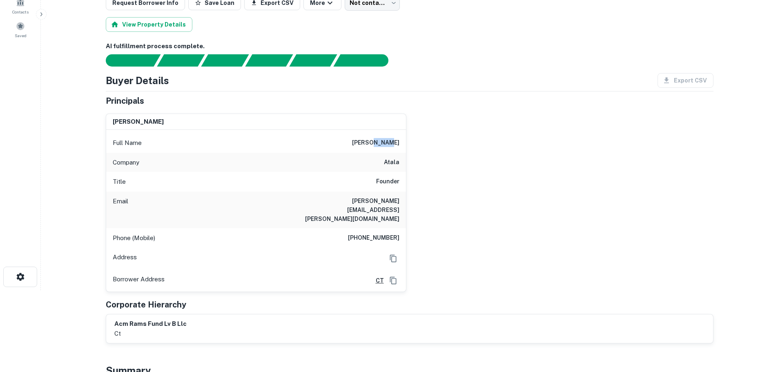
drag, startPoint x: 395, startPoint y: 140, endPoint x: 383, endPoint y: 144, distance: 12.4
click at [384, 144] on h6 "[PERSON_NAME]" at bounding box center [375, 143] width 47 height 10
click at [383, 144] on h6 "[PERSON_NAME]" at bounding box center [375, 143] width 47 height 10
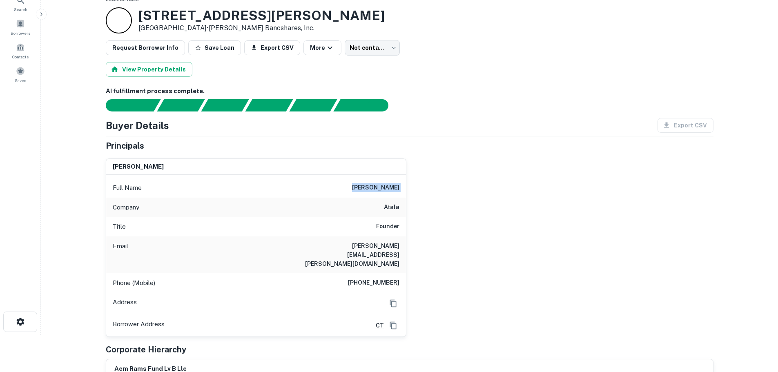
scroll to position [0, 0]
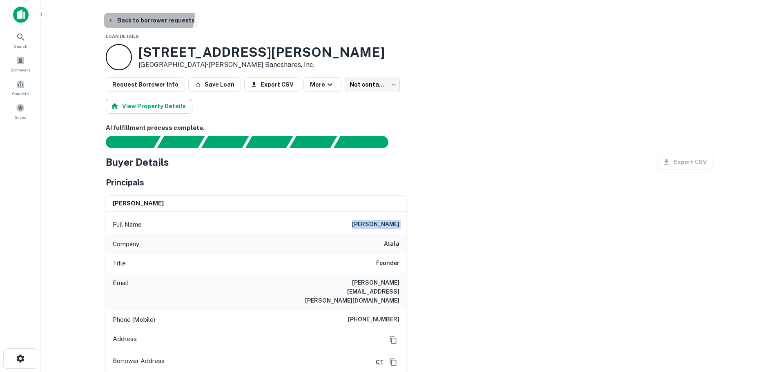
click at [139, 13] on button "Back to borrower requests" at bounding box center [151, 20] width 94 height 15
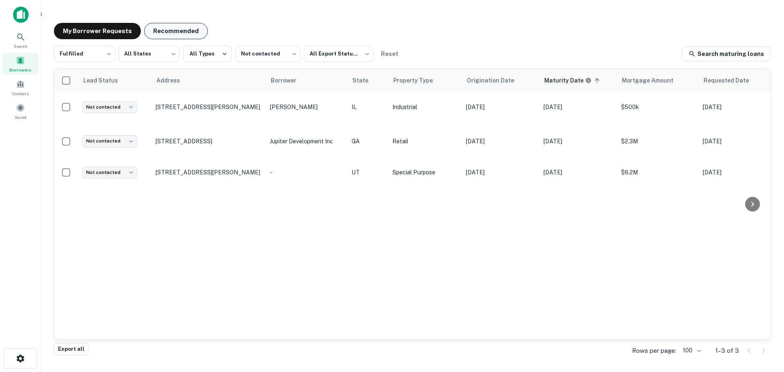
click at [169, 28] on button "Recommended" at bounding box center [176, 31] width 64 height 16
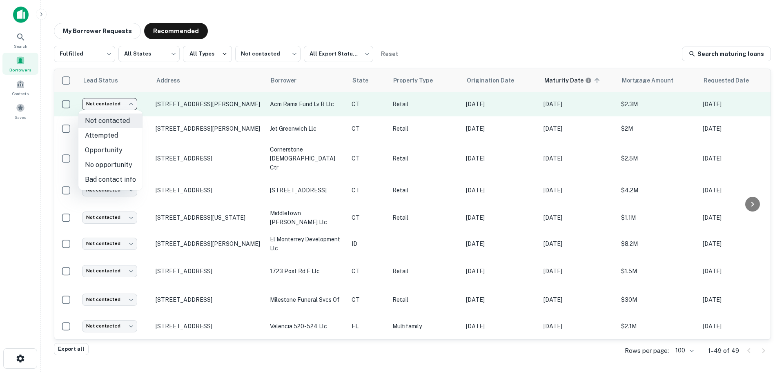
click at [86, 107] on body "Search Borrowers Contacts Saved My Borrower Requests Recommended Fulfilled ****…" at bounding box center [392, 186] width 784 height 372
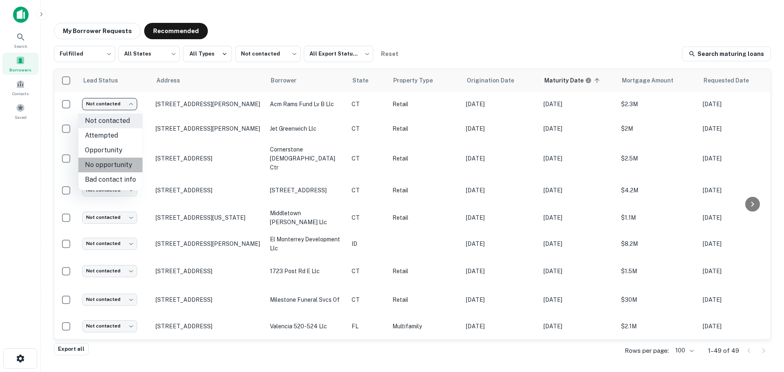
click at [111, 166] on li "No opportunity" at bounding box center [110, 165] width 64 height 15
type input "**********"
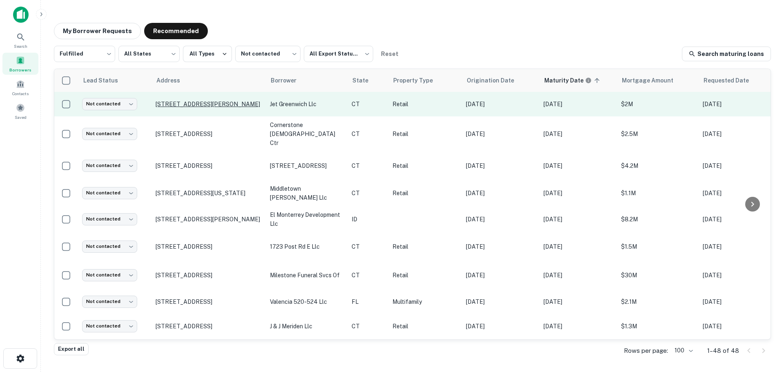
click at [194, 100] on p "[STREET_ADDRESS][PERSON_NAME]" at bounding box center [209, 103] width 106 height 7
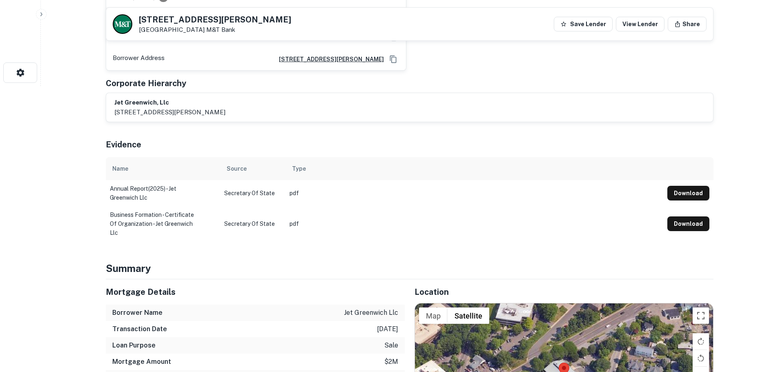
scroll to position [449, 0]
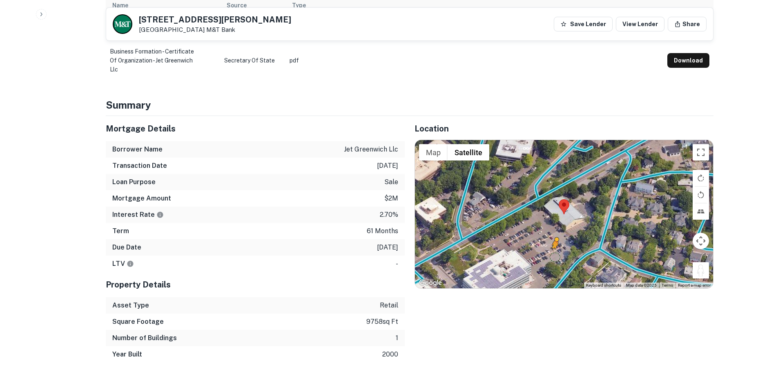
drag, startPoint x: 701, startPoint y: 264, endPoint x: 548, endPoint y: 245, distance: 154.6
click at [548, 245] on div "To activate drag with keyboard, press Alt + Enter. Once in keyboard drag state,…" at bounding box center [564, 214] width 298 height 148
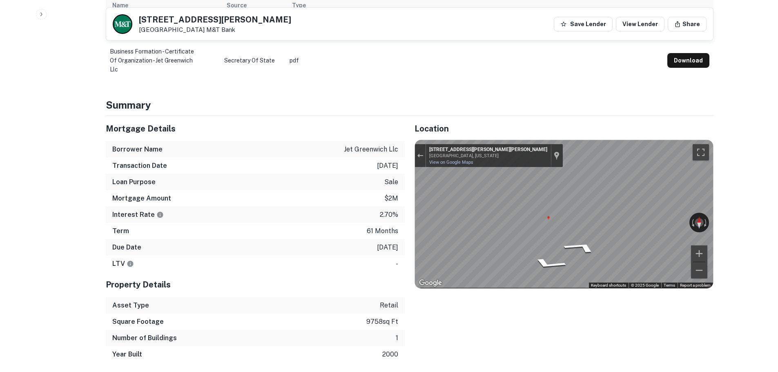
click at [313, 193] on div "Mortgage Details Borrower Name jet greenwich llc Transaction Date [DATE] Loan P…" at bounding box center [404, 239] width 617 height 247
click at [323, 194] on div "Mortgage Details Borrower Name jet greenwich llc Transaction Date [DATE] Loan P…" at bounding box center [404, 239] width 617 height 247
click at [414, 189] on div "← Move left → Move right ↑ Move up ↓ Move down + Zoom in - Zoom out Home Jump l…" at bounding box center [563, 214] width 299 height 149
click at [189, 20] on h5 "[STREET_ADDRESS][PERSON_NAME]" at bounding box center [215, 20] width 152 height 8
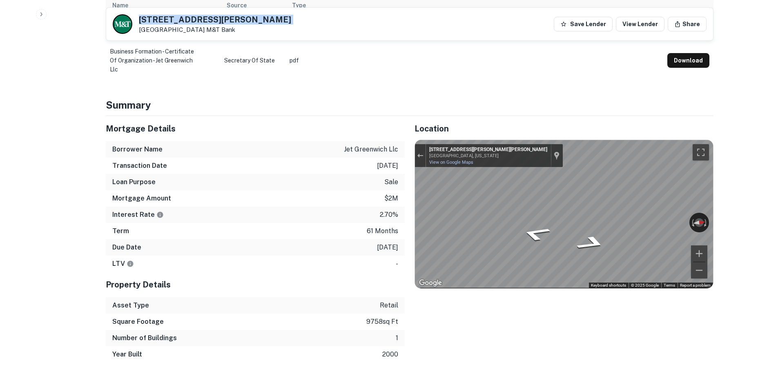
click at [189, 20] on h5 "[STREET_ADDRESS][PERSON_NAME]" at bounding box center [215, 20] width 152 height 8
copy h5 "[STREET_ADDRESS][PERSON_NAME]"
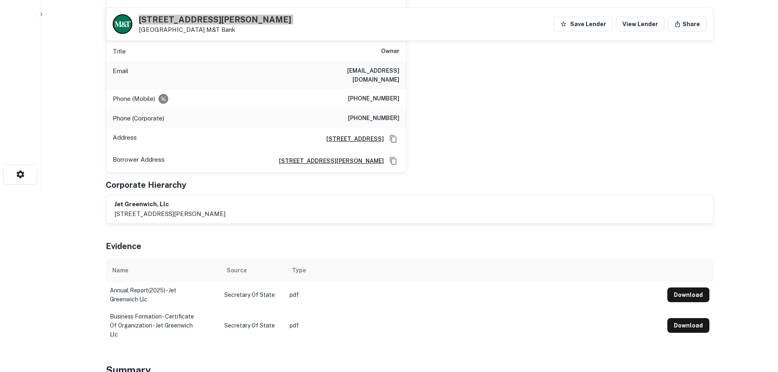
scroll to position [82, 0]
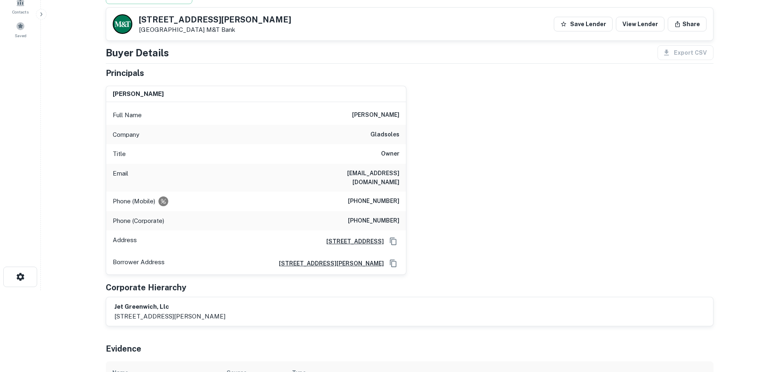
click at [375, 198] on h6 "[PHONE_NUMBER]" at bounding box center [373, 201] width 51 height 10
copy h6 "[PHONE_NUMBER]"
click at [389, 216] on h6 "[PHONE_NUMBER]" at bounding box center [373, 221] width 51 height 10
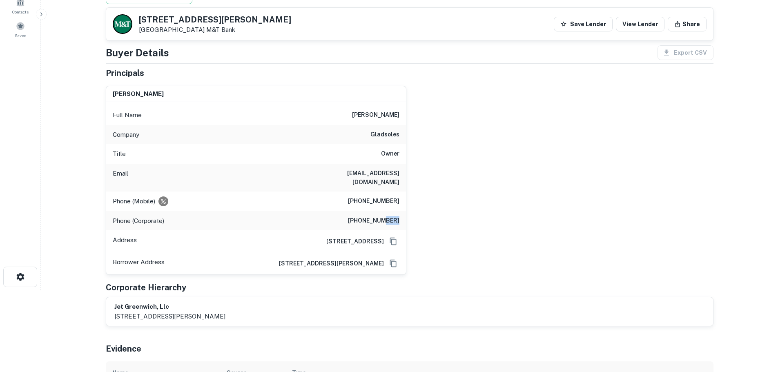
click at [389, 216] on h6 "[PHONE_NUMBER]" at bounding box center [373, 221] width 51 height 10
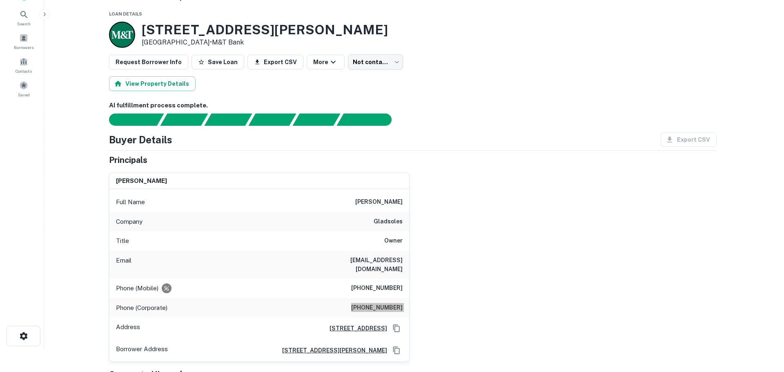
scroll to position [0, 0]
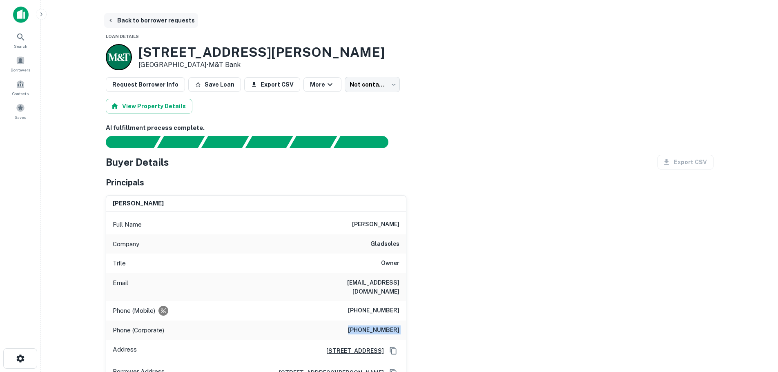
click at [176, 16] on button "Back to borrower requests" at bounding box center [151, 20] width 94 height 15
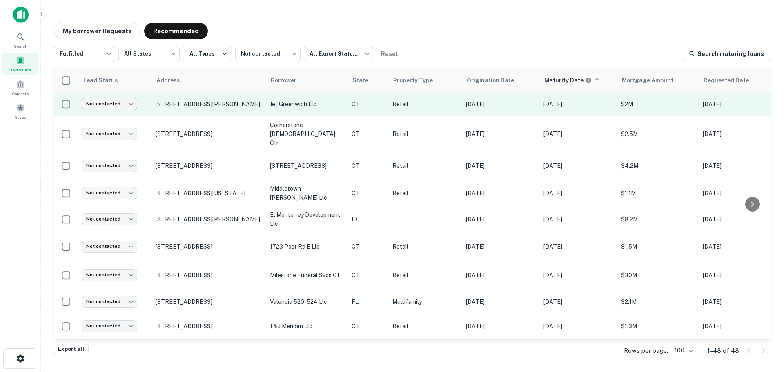
click at [134, 104] on body "Search Borrowers Contacts Saved My Borrower Requests Recommended Fulfilled ****…" at bounding box center [392, 186] width 784 height 372
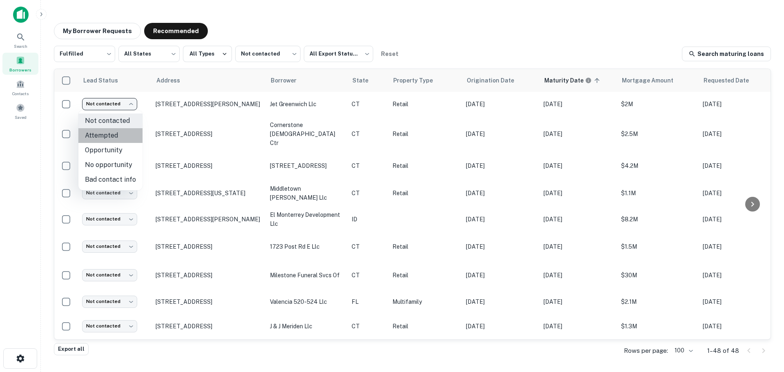
click at [125, 137] on li "Attempted" at bounding box center [110, 135] width 64 height 15
type input "*********"
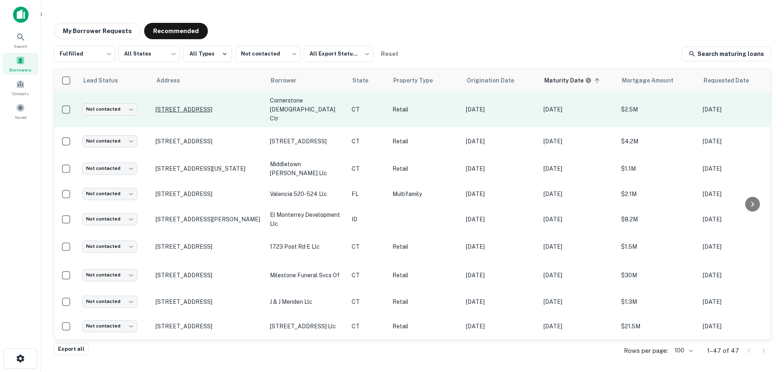
click at [208, 106] on p "[STREET_ADDRESS]" at bounding box center [209, 109] width 106 height 7
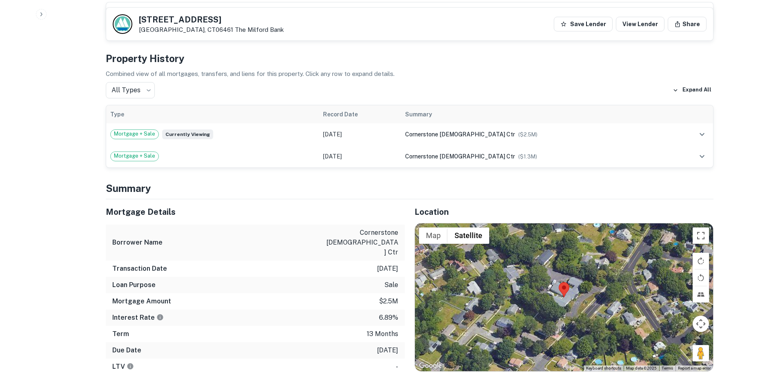
scroll to position [572, 0]
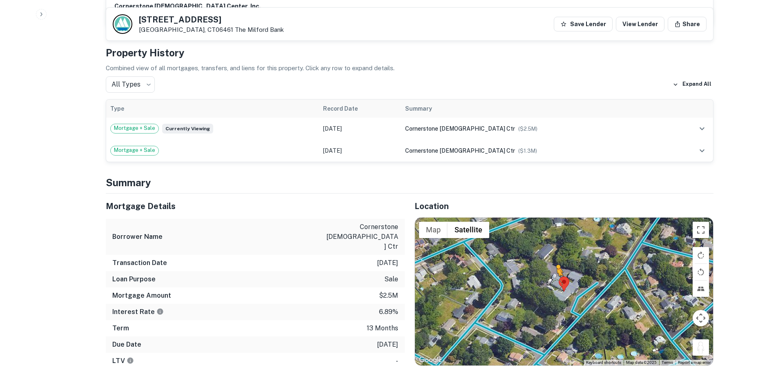
drag, startPoint x: 699, startPoint y: 329, endPoint x: 556, endPoint y: 266, distance: 156.9
click at [556, 266] on div "To activate drag with keyboard, press Alt + Enter. Once in keyboard drag state,…" at bounding box center [564, 292] width 298 height 148
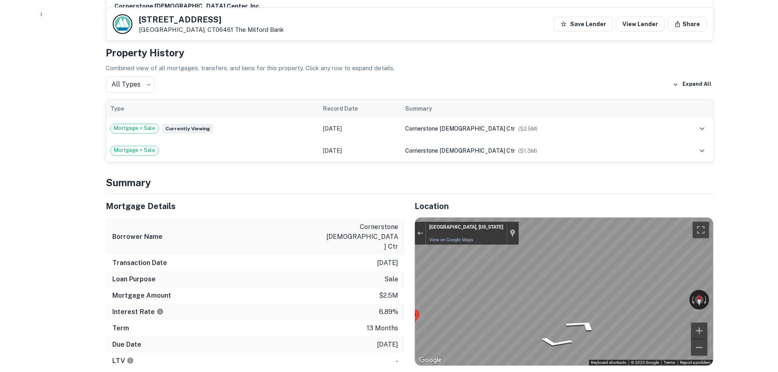
click at [165, 20] on h5 "[STREET_ADDRESS]" at bounding box center [211, 20] width 145 height 8
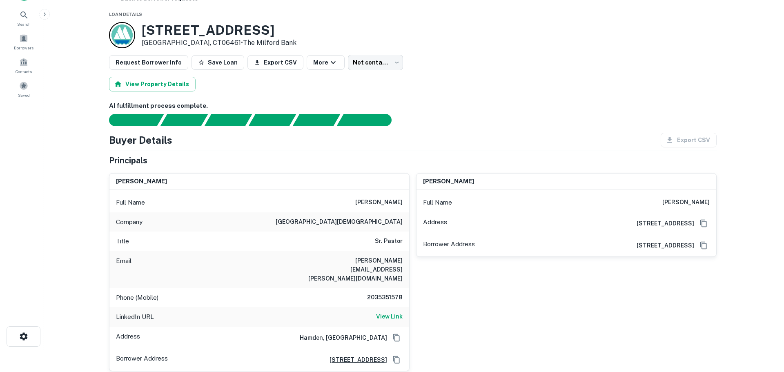
scroll to position [0, 0]
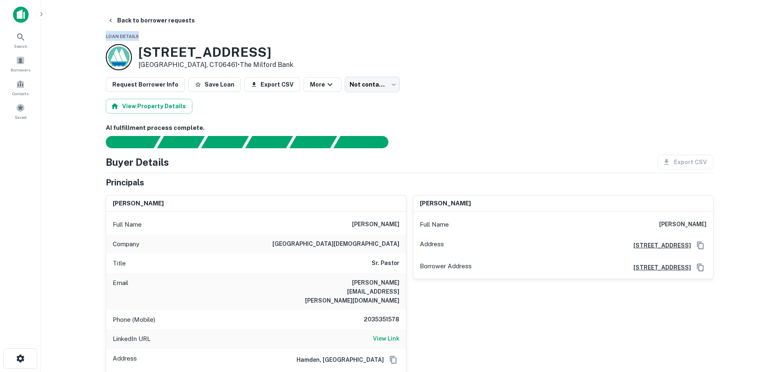
click at [145, 7] on main "Back to borrower requests Loan Details [STREET_ADDRESS] • The Milford Bank Requ…" at bounding box center [409, 186] width 737 height 372
click at [147, 18] on button "Back to borrower requests" at bounding box center [151, 20] width 94 height 15
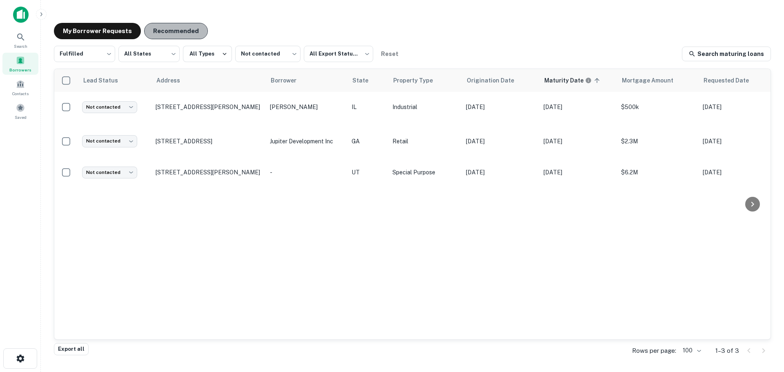
drag, startPoint x: 171, startPoint y: 29, endPoint x: 173, endPoint y: 34, distance: 5.6
click at [171, 29] on button "Recommended" at bounding box center [176, 31] width 64 height 16
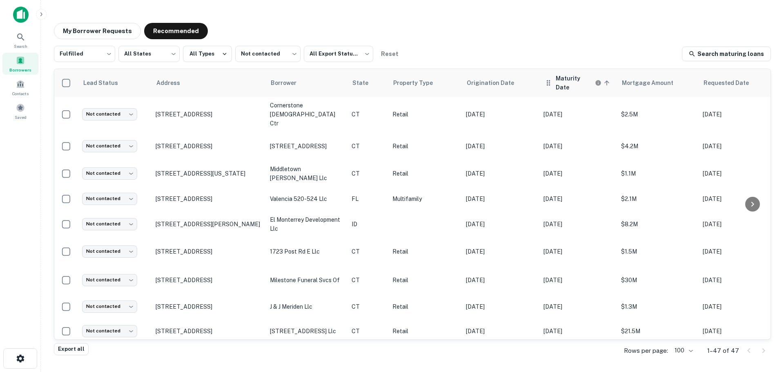
click at [604, 85] on th "Maturity Date sorted ascending" at bounding box center [578, 83] width 78 height 28
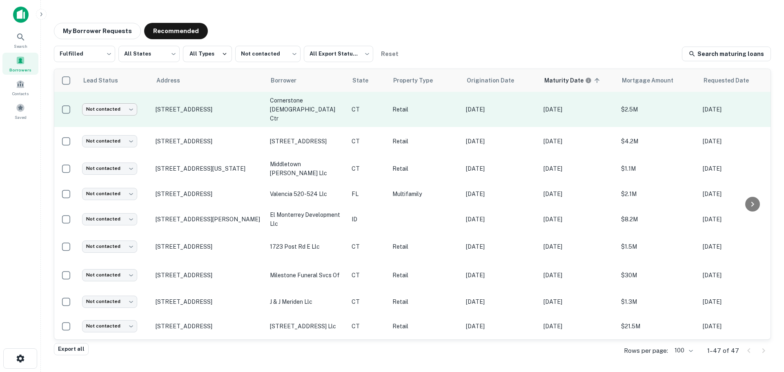
click at [95, 105] on body "Search Borrowers Contacts Saved My Borrower Requests Recommended Fulfilled ****…" at bounding box center [392, 186] width 784 height 372
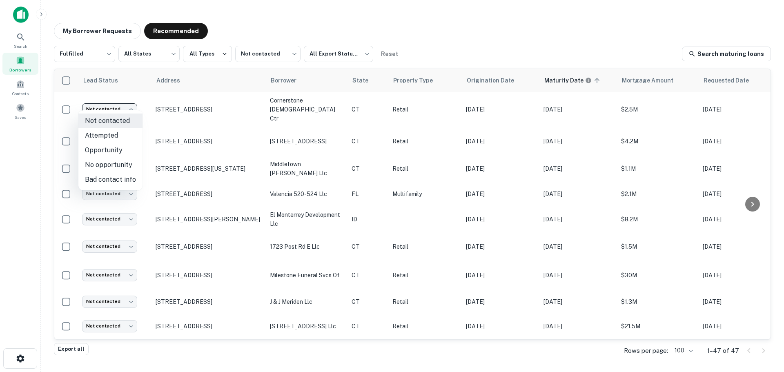
click at [115, 164] on li "No opportunity" at bounding box center [110, 165] width 64 height 15
type input "**********"
